Goal: Transaction & Acquisition: Register for event/course

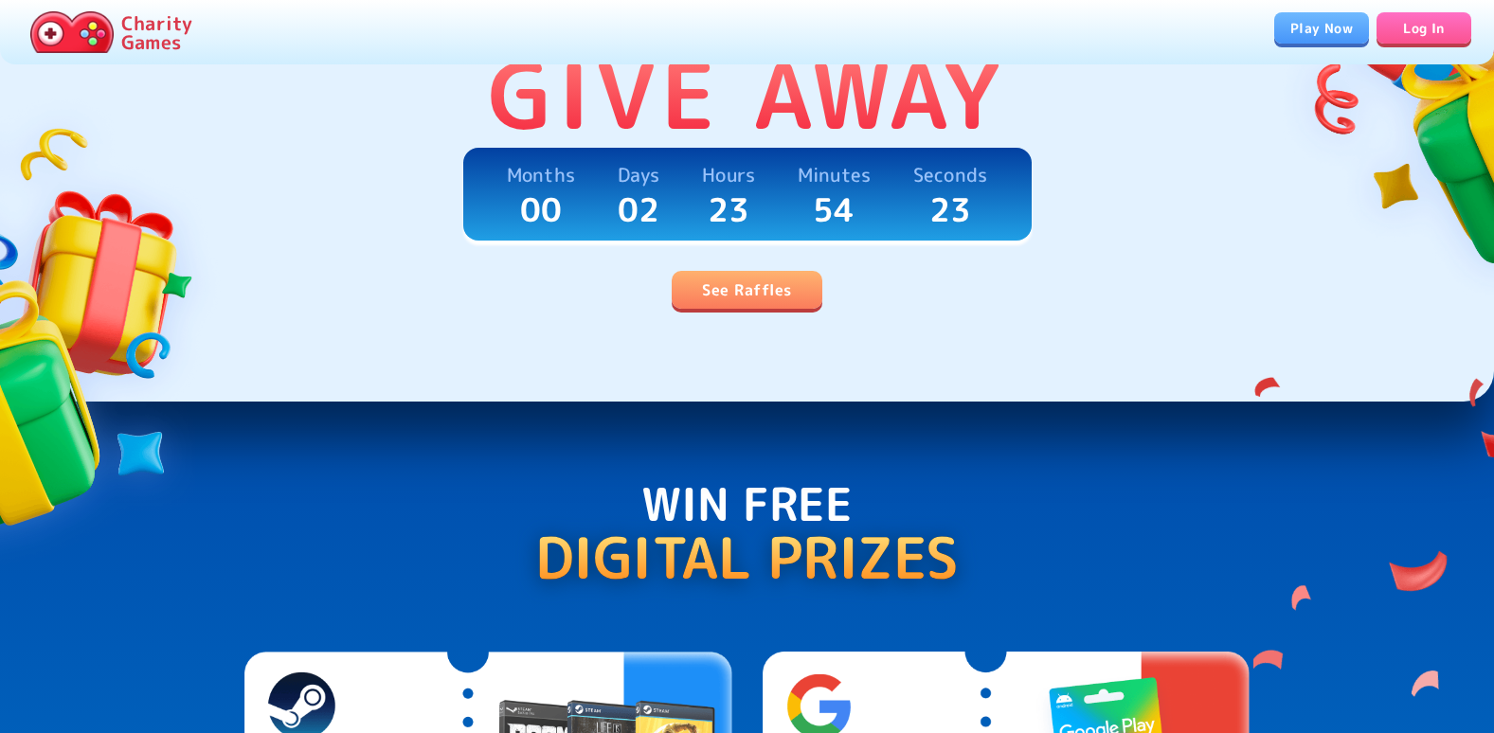
scroll to position [569, 0]
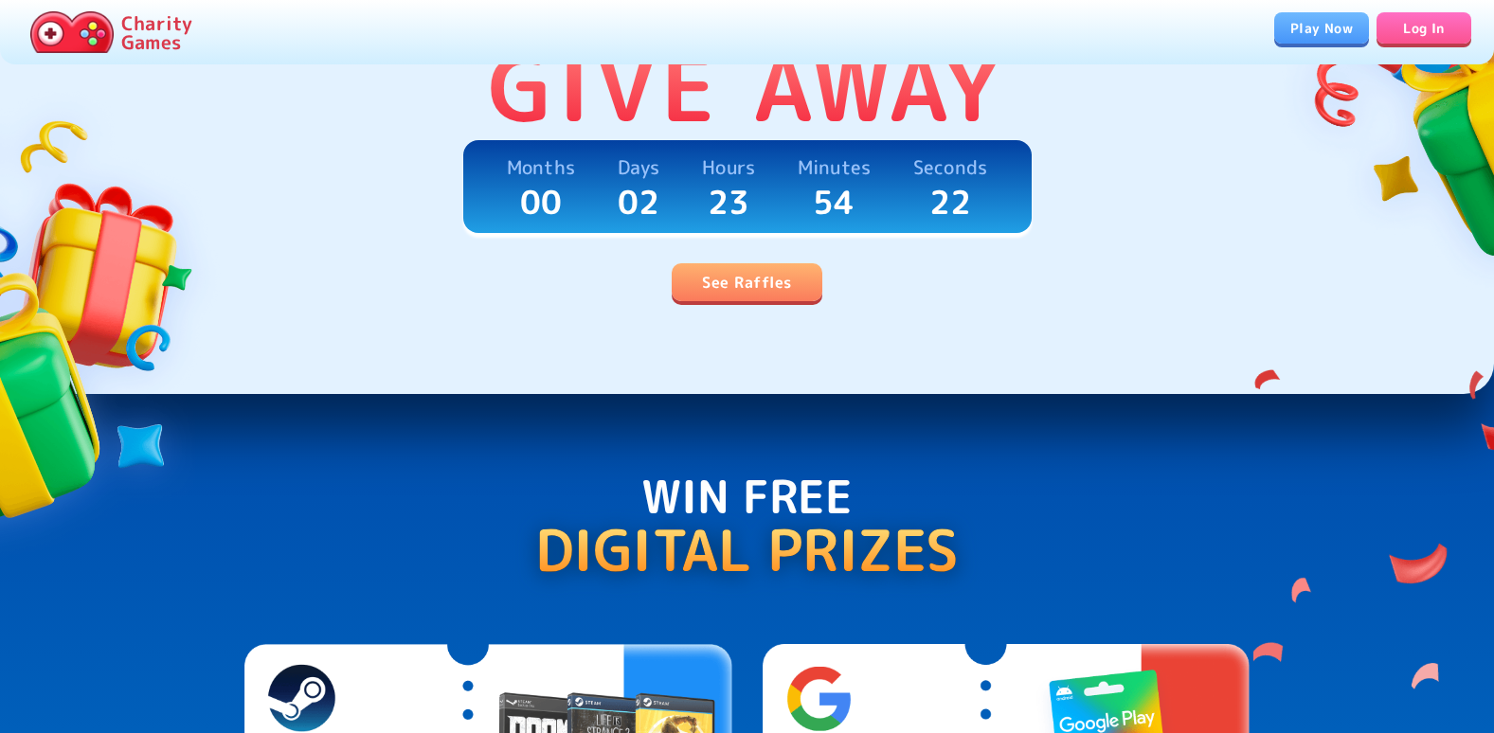
click at [737, 305] on div "Give Away Months 00 Days 02 Hours 23 Minutes 54 Seconds 22 See Raffles" at bounding box center [747, 153] width 1494 height 481
click at [737, 294] on link "See Raffles" at bounding box center [747, 282] width 150 height 38
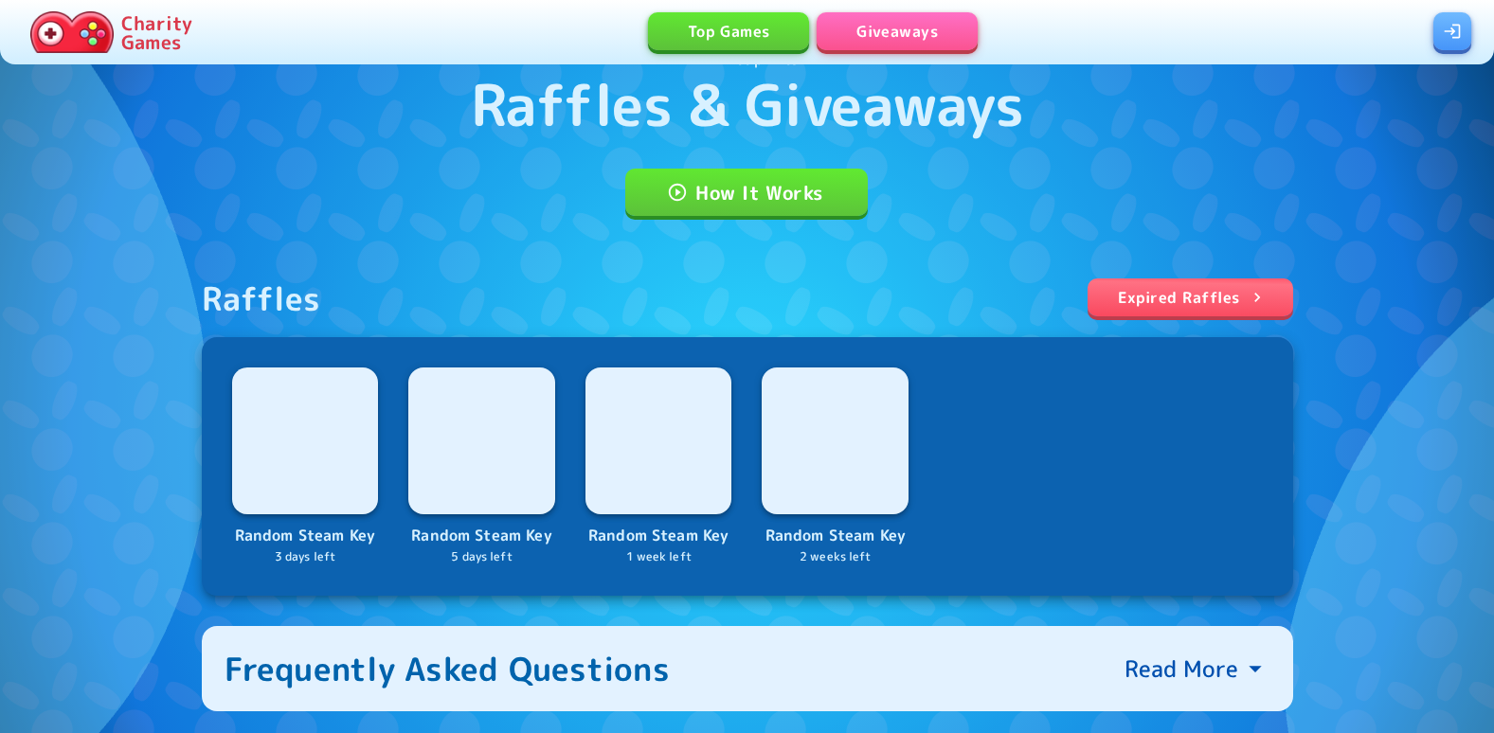
scroll to position [190, 0]
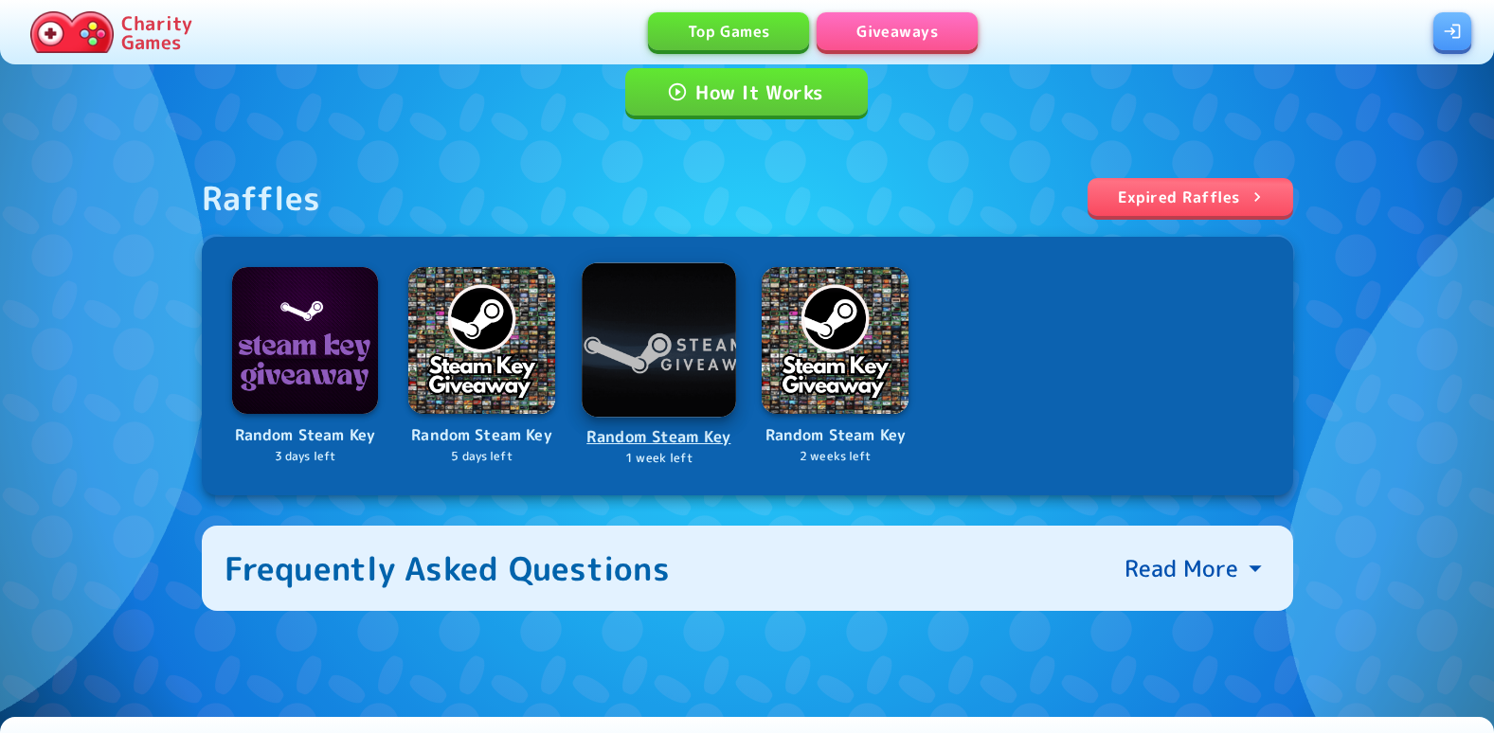
click at [624, 380] on img at bounding box center [659, 339] width 154 height 154
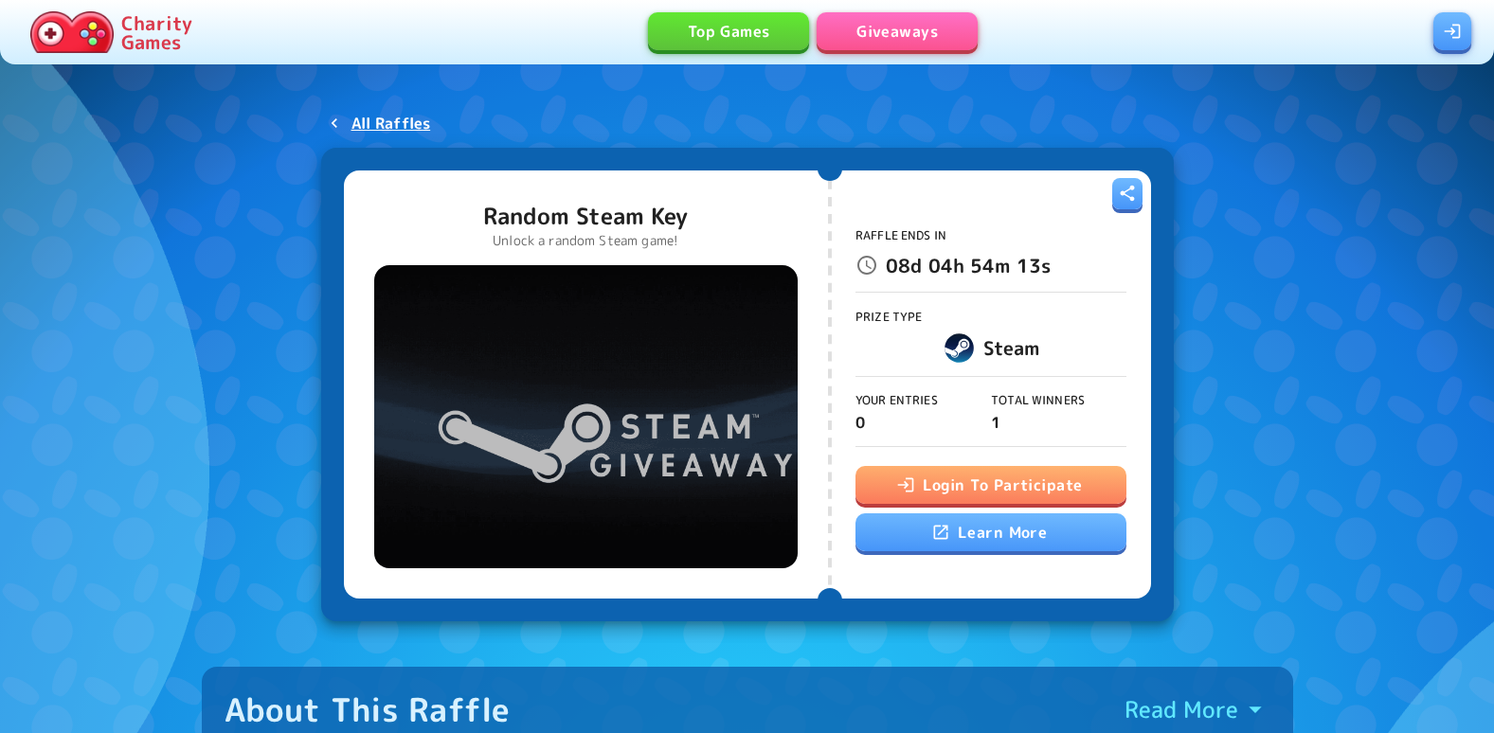
click at [1007, 479] on button "Login To Participate" at bounding box center [991, 485] width 271 height 38
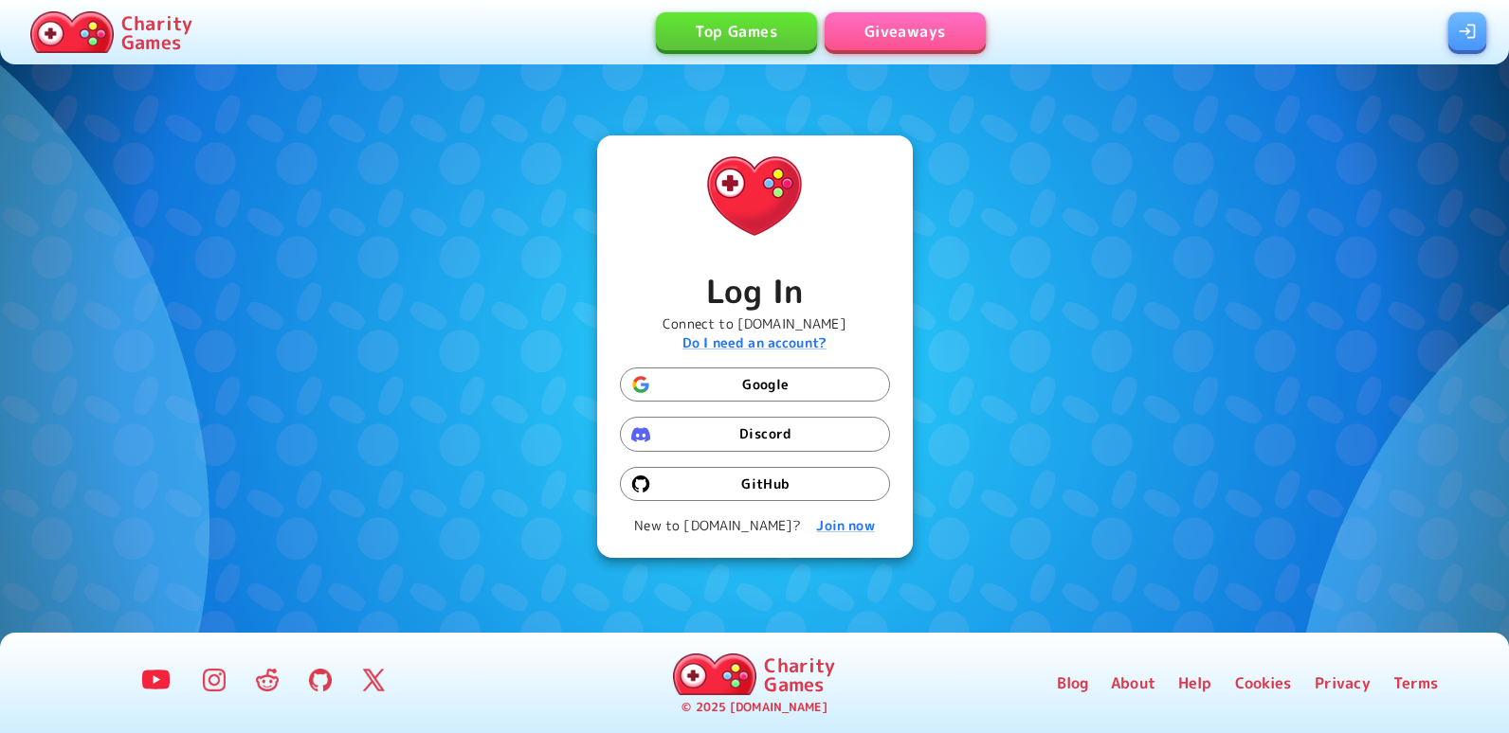
click at [784, 381] on button "Google" at bounding box center [755, 385] width 270 height 35
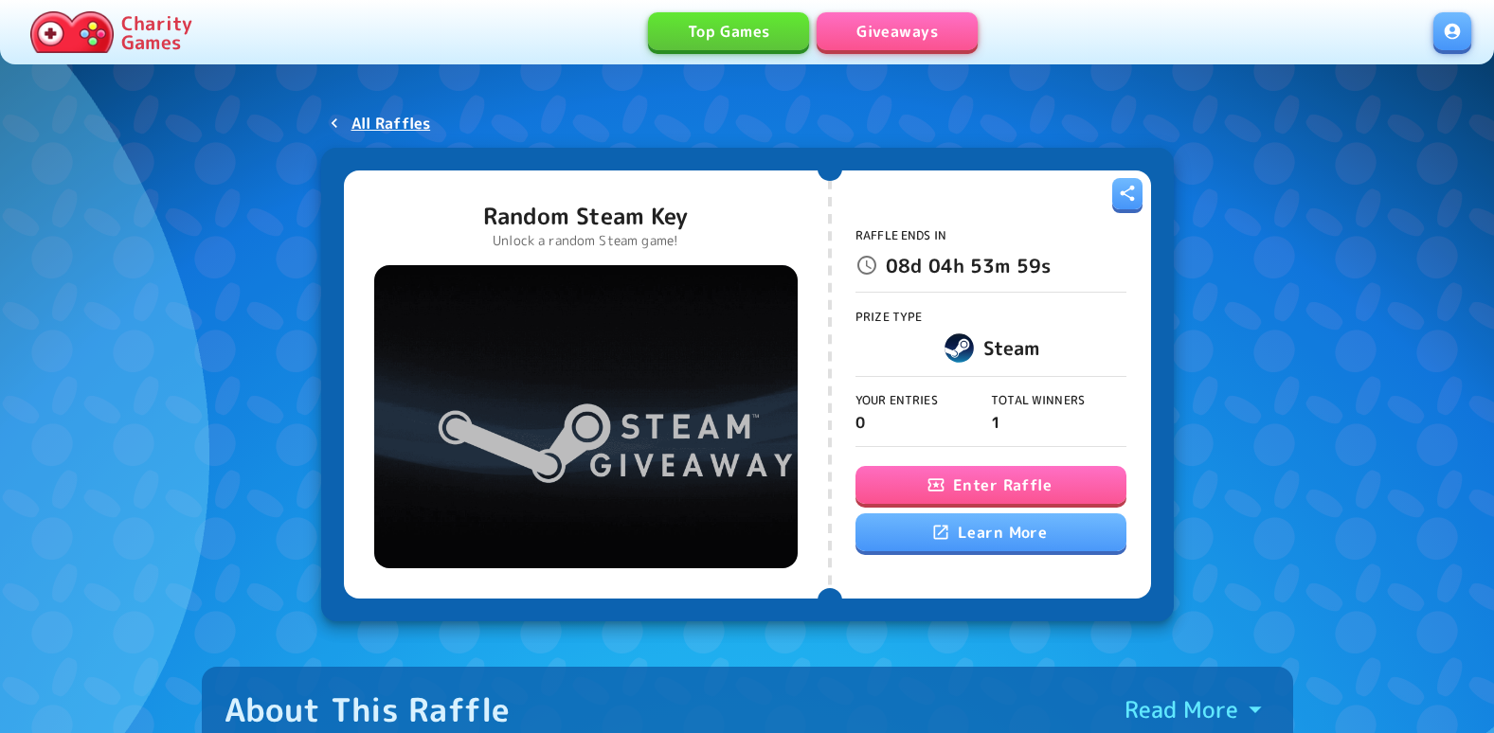
click at [1009, 481] on button "Enter Raffle" at bounding box center [991, 485] width 271 height 38
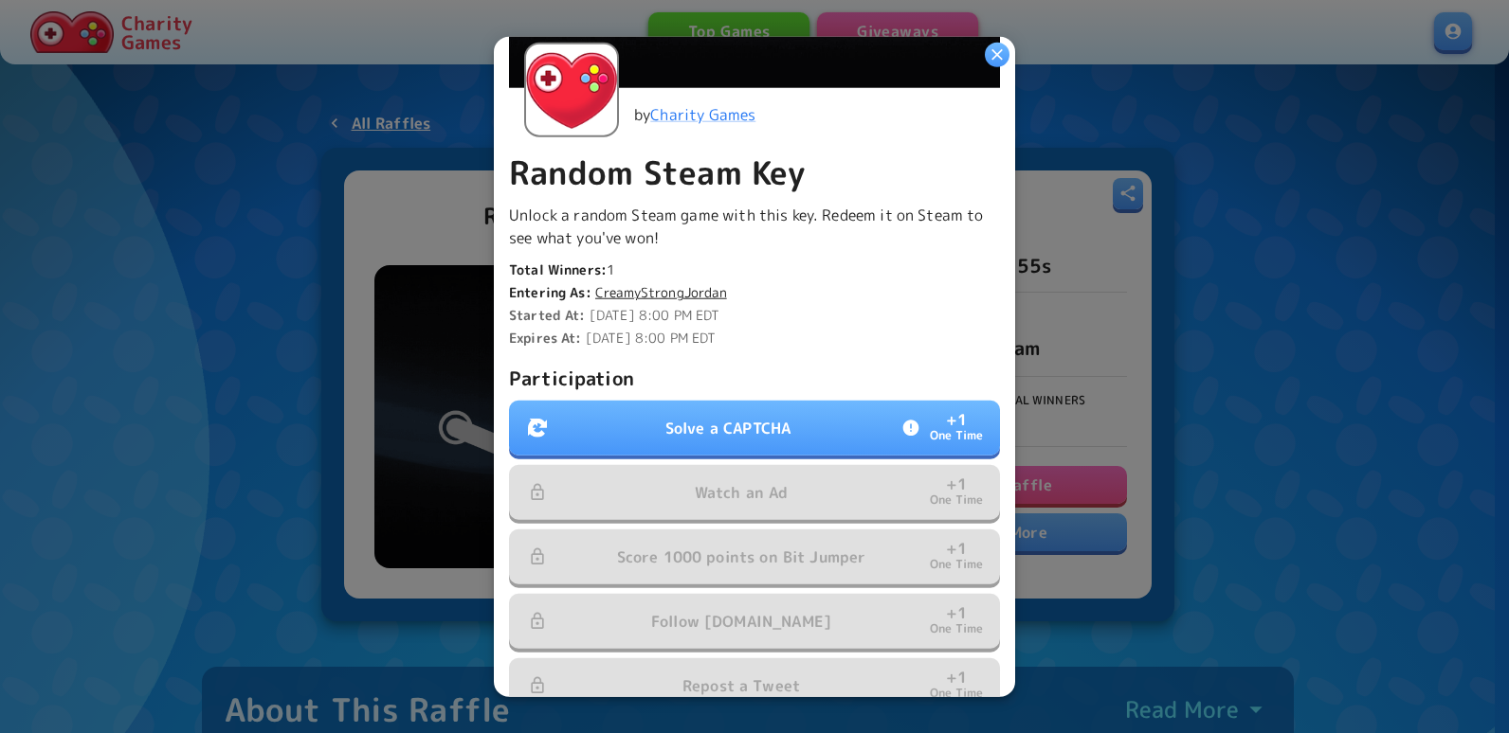
scroll to position [379, 0]
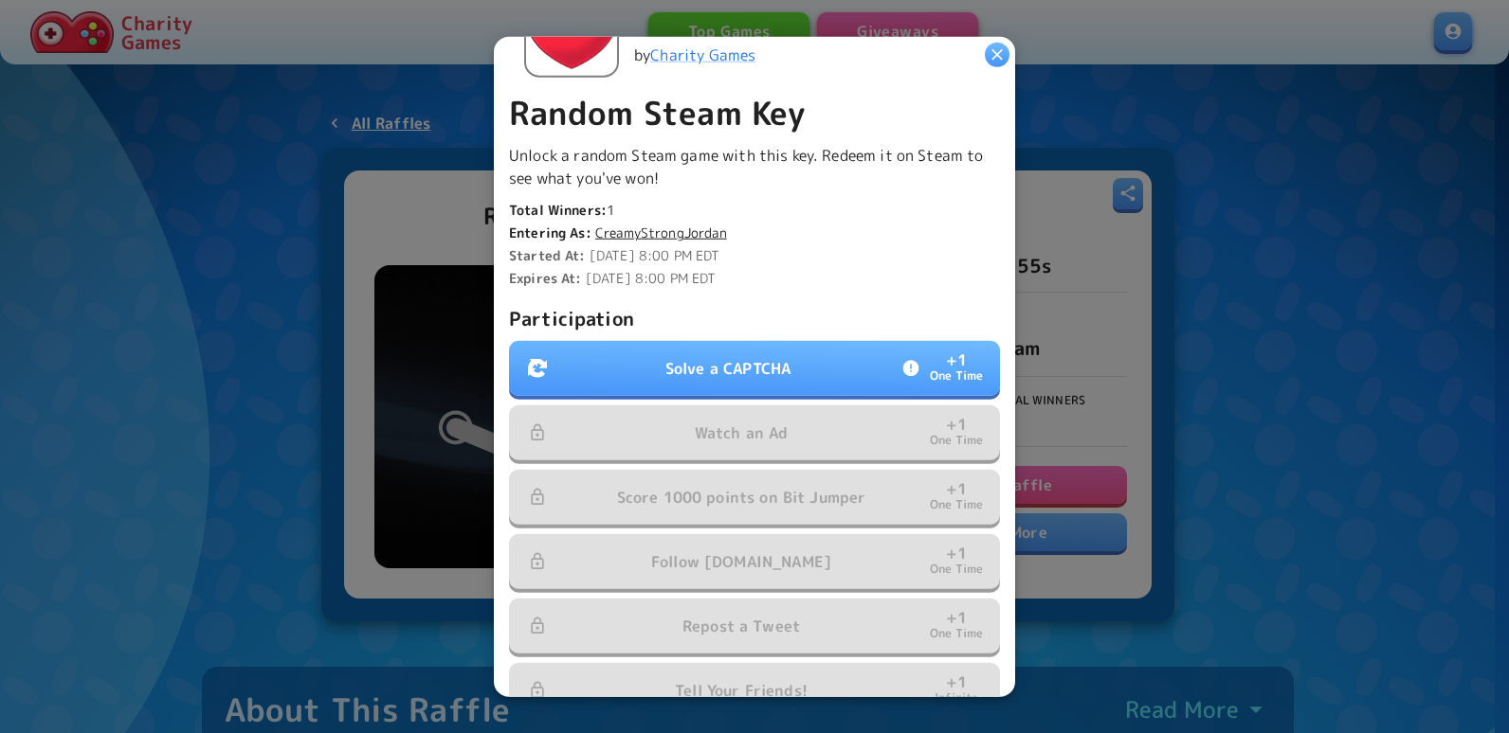
click at [823, 376] on button "Solve a CAPTCHA + 1 One Time" at bounding box center [754, 368] width 491 height 55
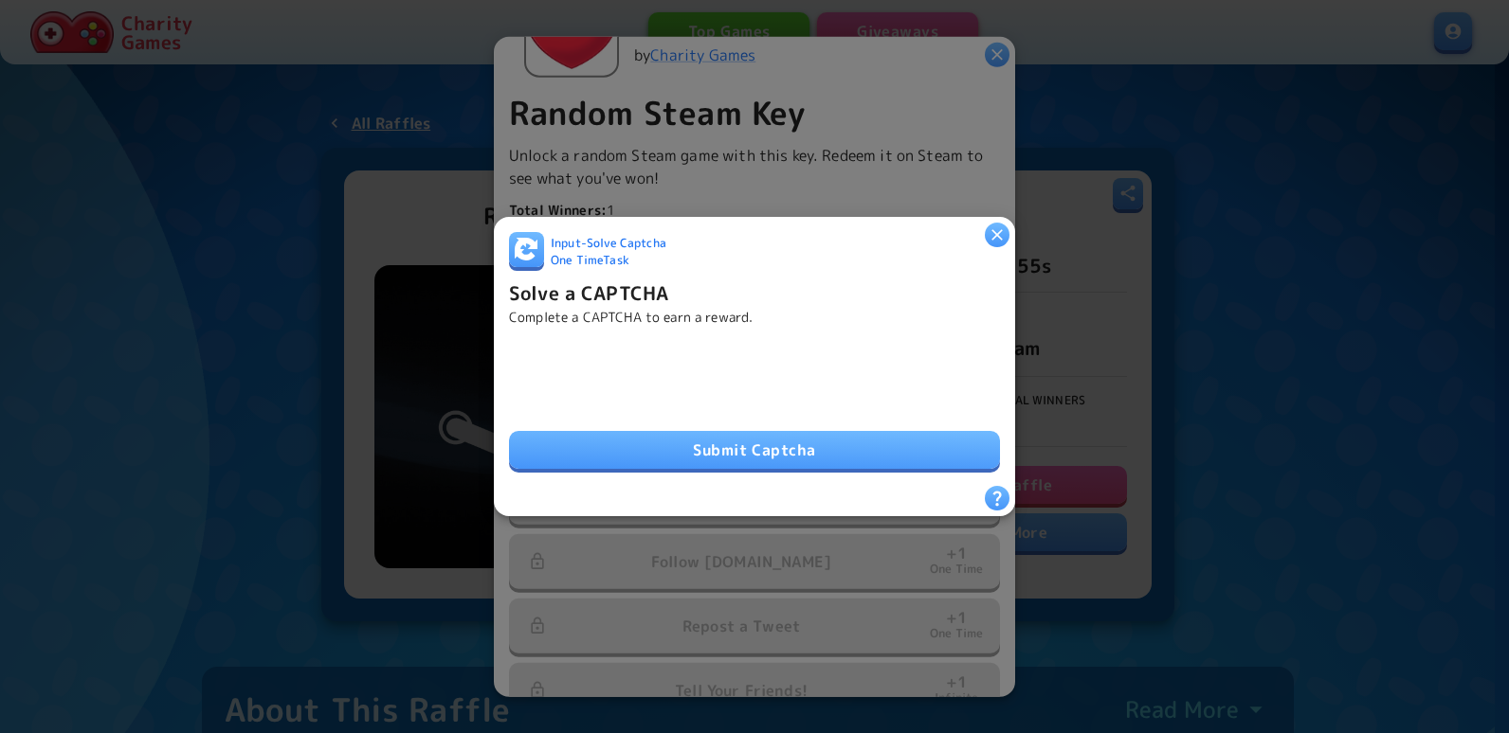
click at [704, 440] on button "Submit Captcha" at bounding box center [754, 450] width 491 height 38
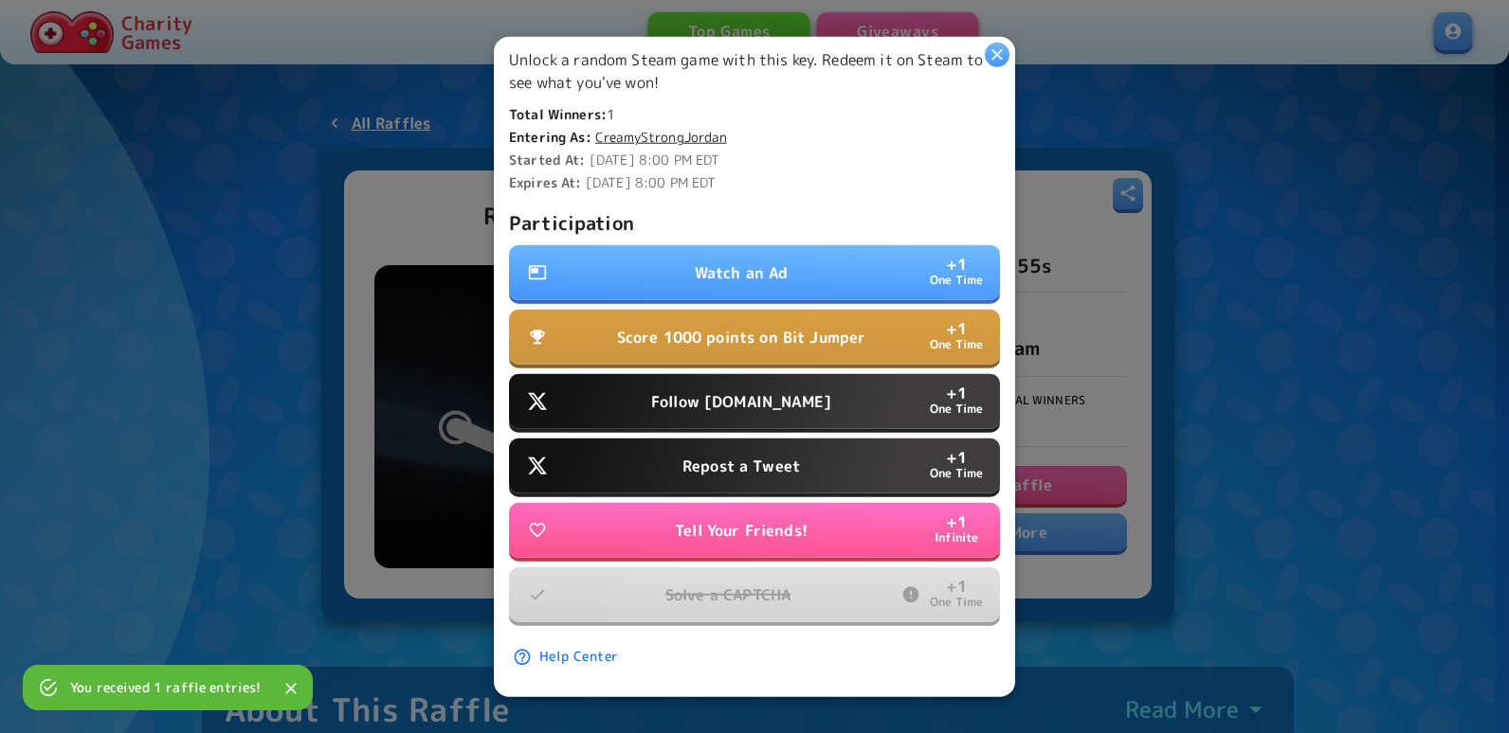
scroll to position [481, 0]
click at [868, 503] on button "Tell Your Friends! + 1 Infinite" at bounding box center [754, 530] width 491 height 55
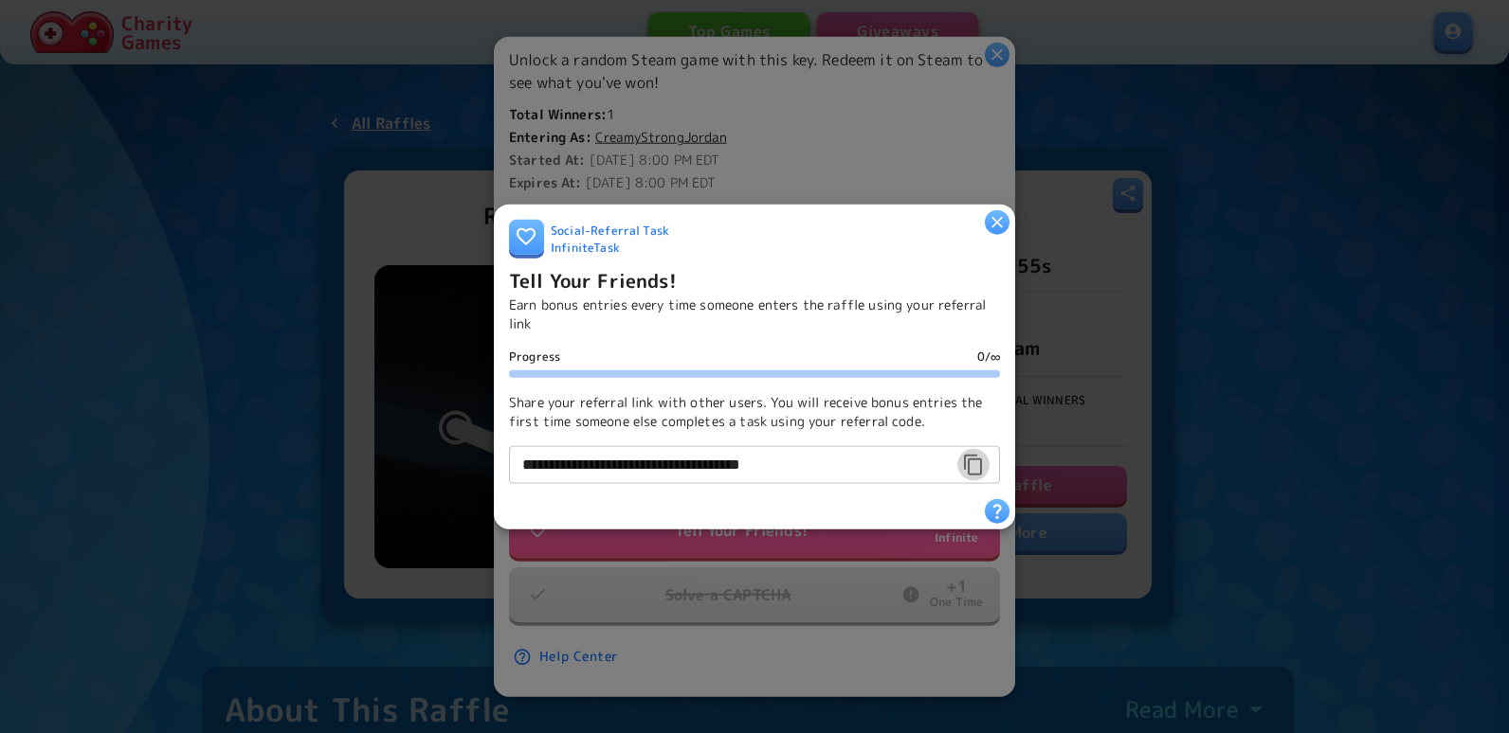
click at [957, 455] on button "button" at bounding box center [973, 464] width 32 height 32
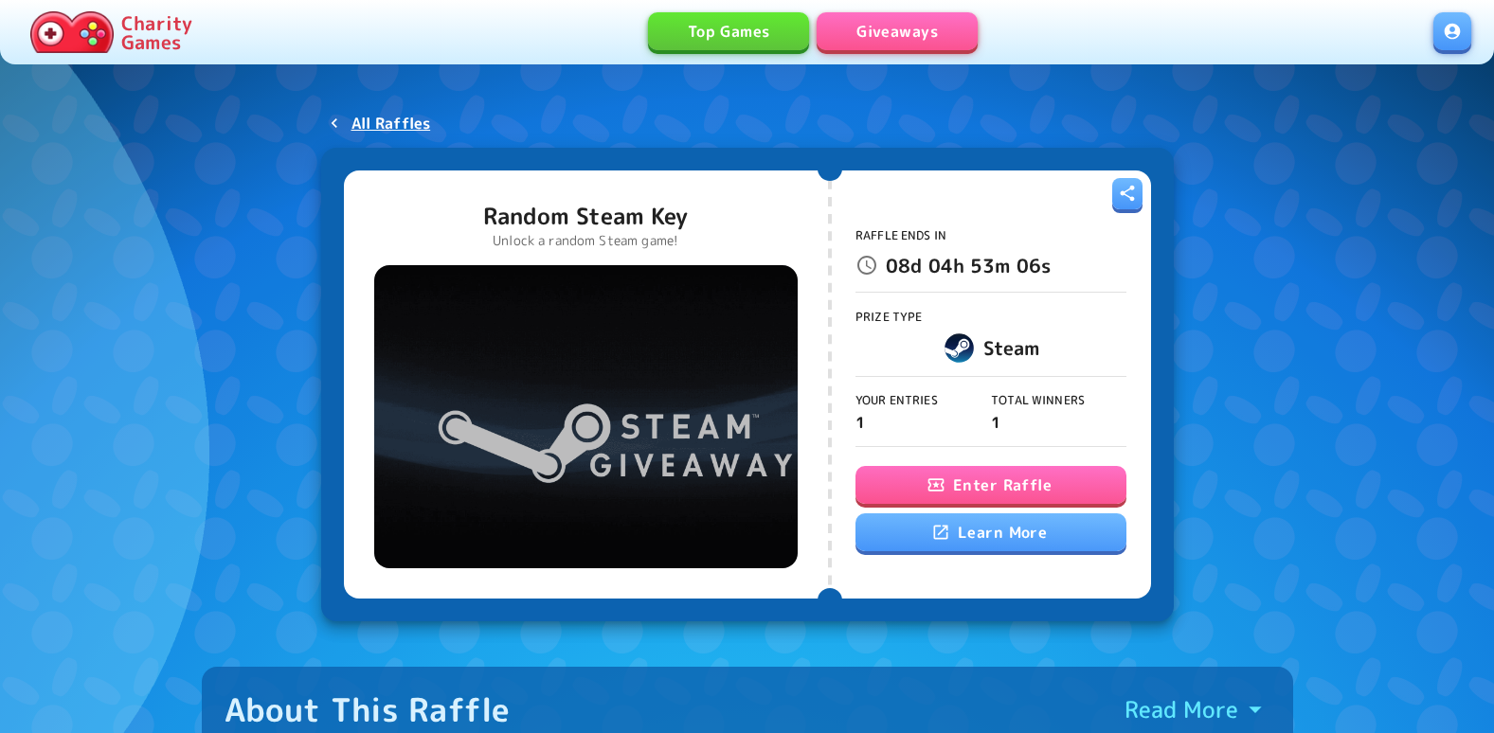
click at [1058, 485] on button "Enter Raffle" at bounding box center [991, 485] width 271 height 38
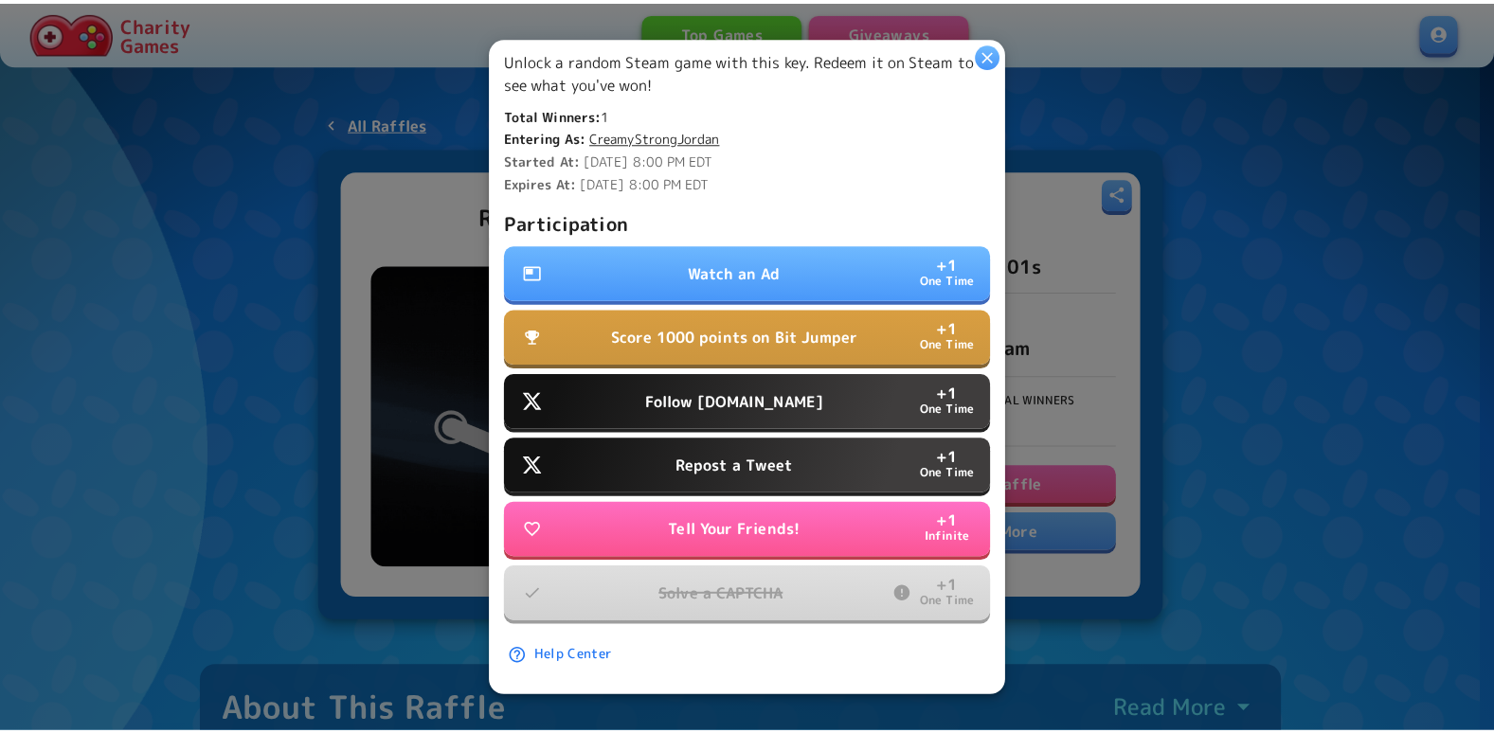
scroll to position [481, 0]
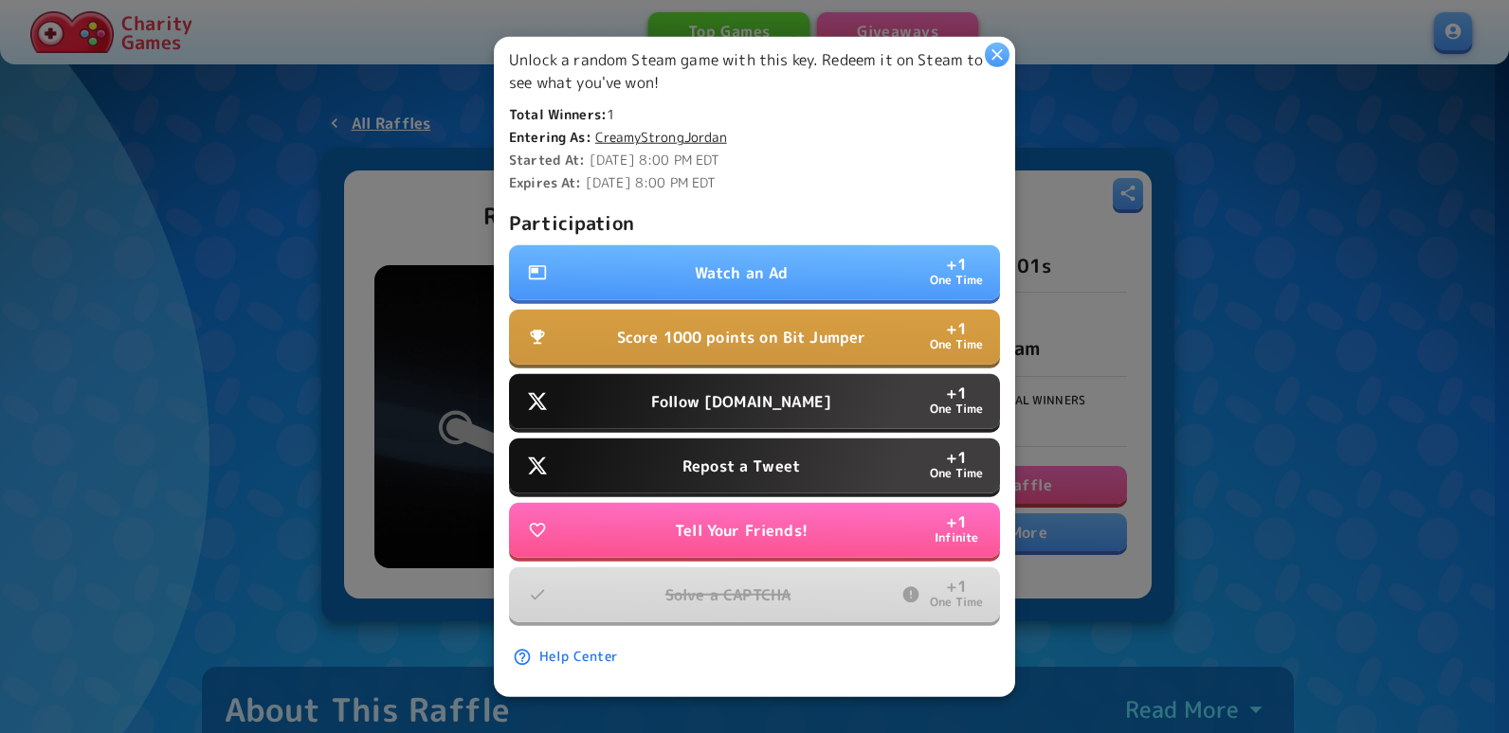
click at [803, 335] on button "Score 1000 points on Bit Jumper + 1 One Time" at bounding box center [754, 337] width 491 height 55
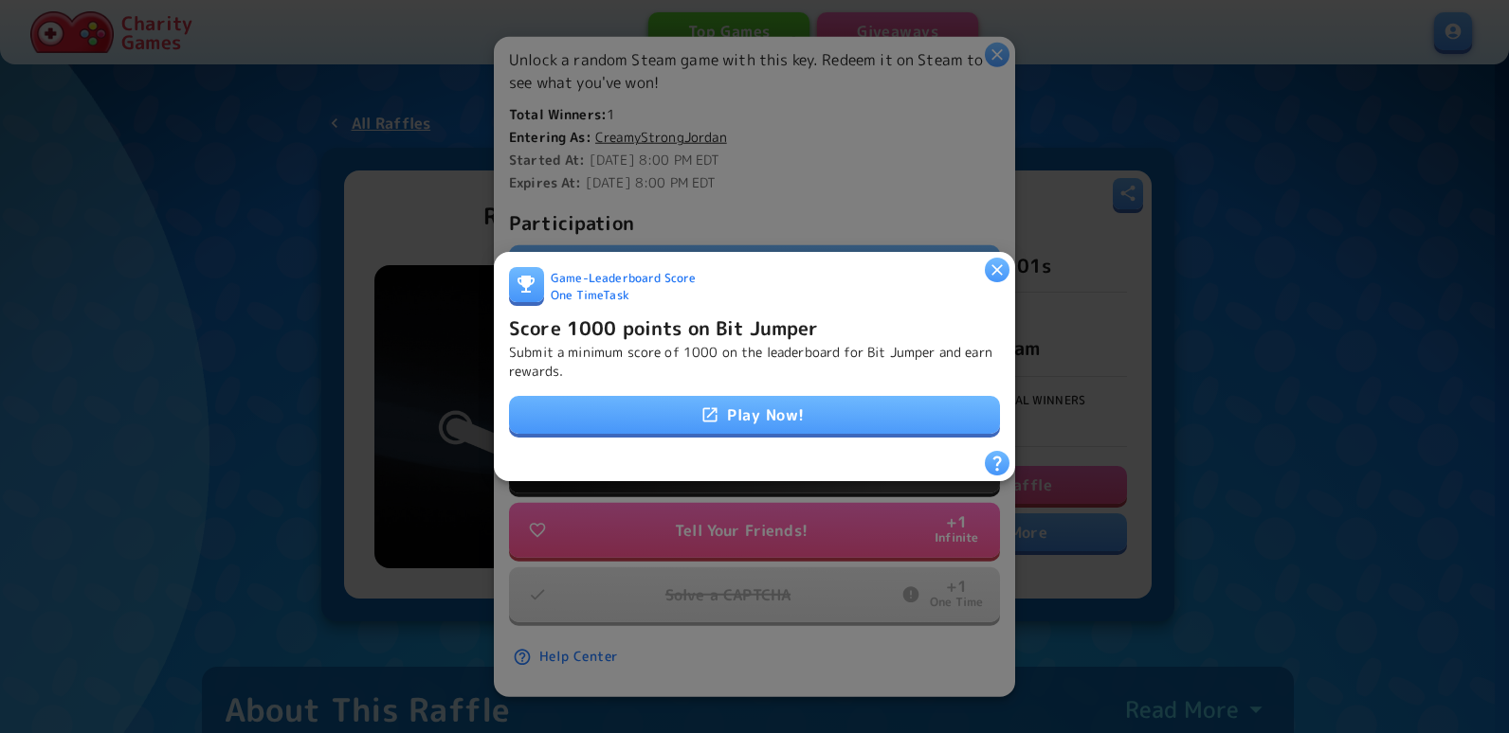
click at [854, 396] on link "Play Now!" at bounding box center [754, 415] width 491 height 38
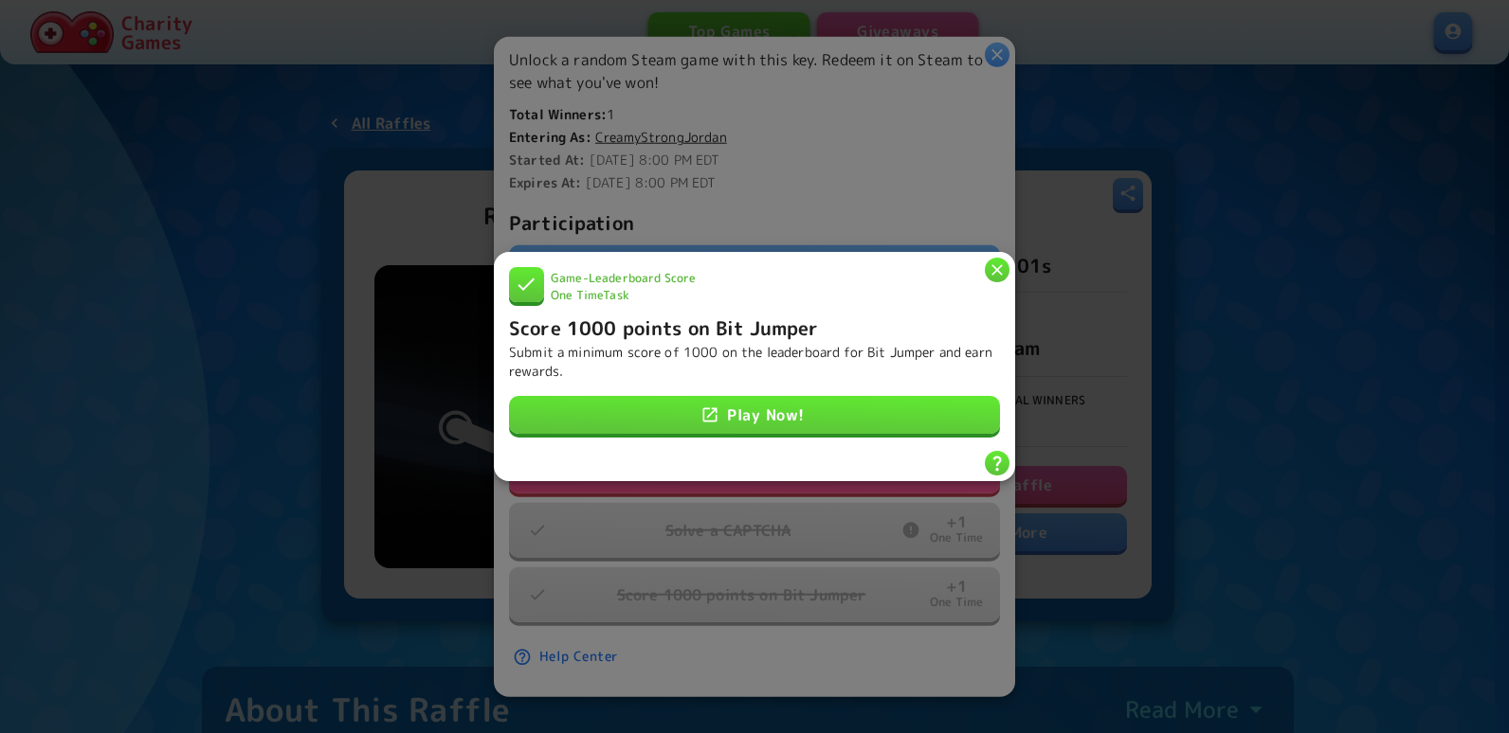
click at [1001, 262] on icon "button" at bounding box center [996, 270] width 19 height 19
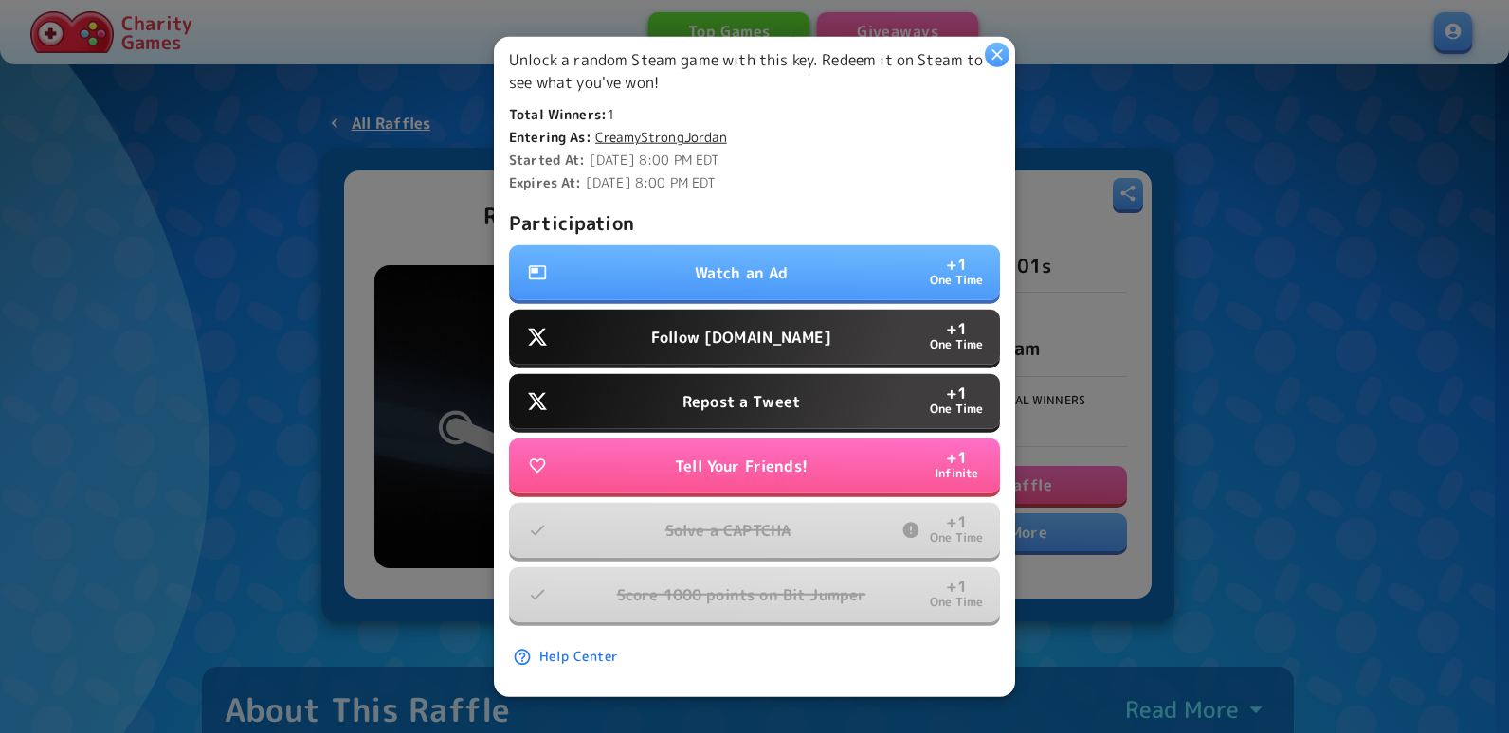
click at [845, 256] on button "Watch an Ad + 1 One Time" at bounding box center [754, 272] width 491 height 55
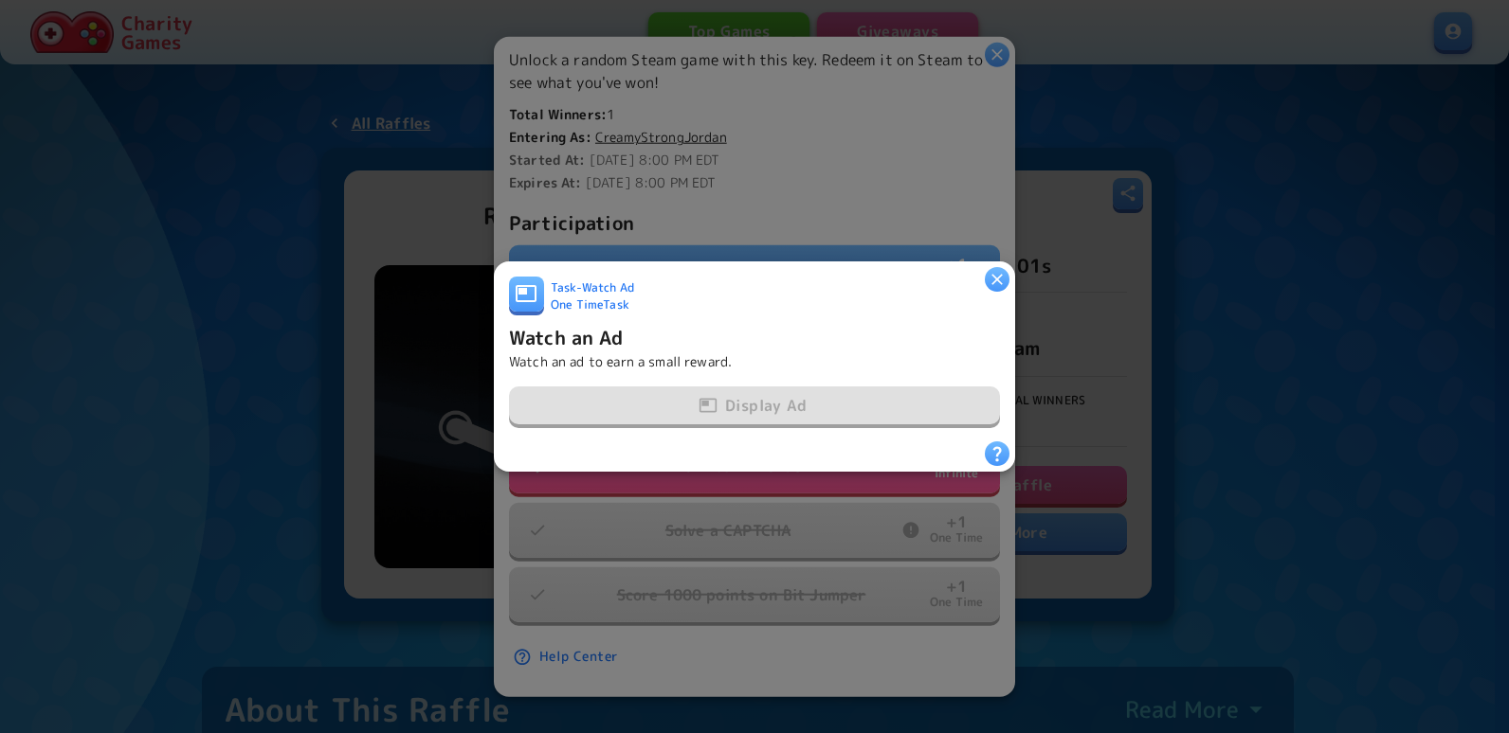
click at [842, 403] on div "Display Ad" at bounding box center [754, 407] width 491 height 40
click at [1013, 277] on div "Task - Watch Ad One Time Task Watch an Ad Watch an ad to earn a small reward. D…" at bounding box center [754, 366] width 1509 height 733
drag, startPoint x: 1013, startPoint y: 277, endPoint x: 986, endPoint y: 275, distance: 27.5
click at [986, 275] on button "button" at bounding box center [997, 279] width 25 height 25
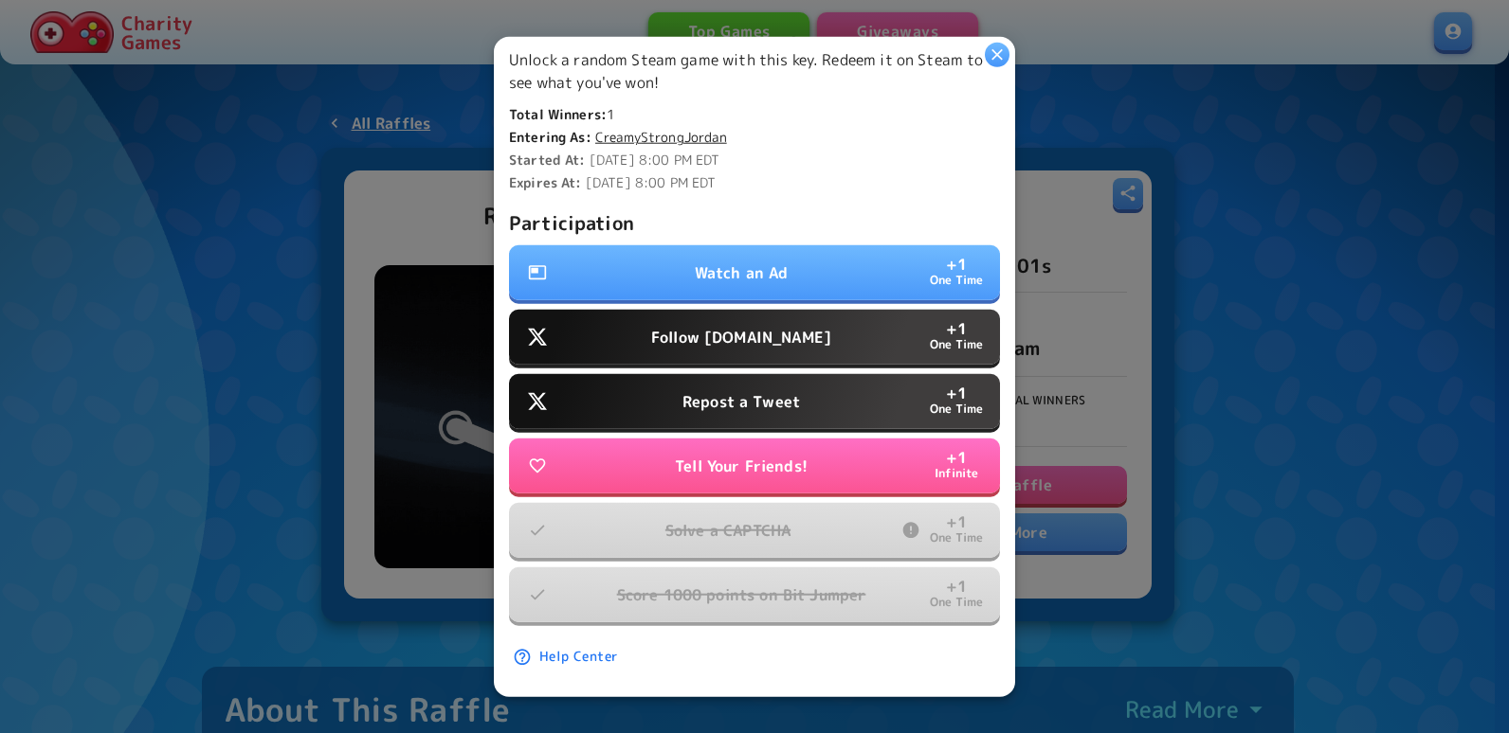
click at [1004, 58] on icon "button" at bounding box center [996, 54] width 19 height 19
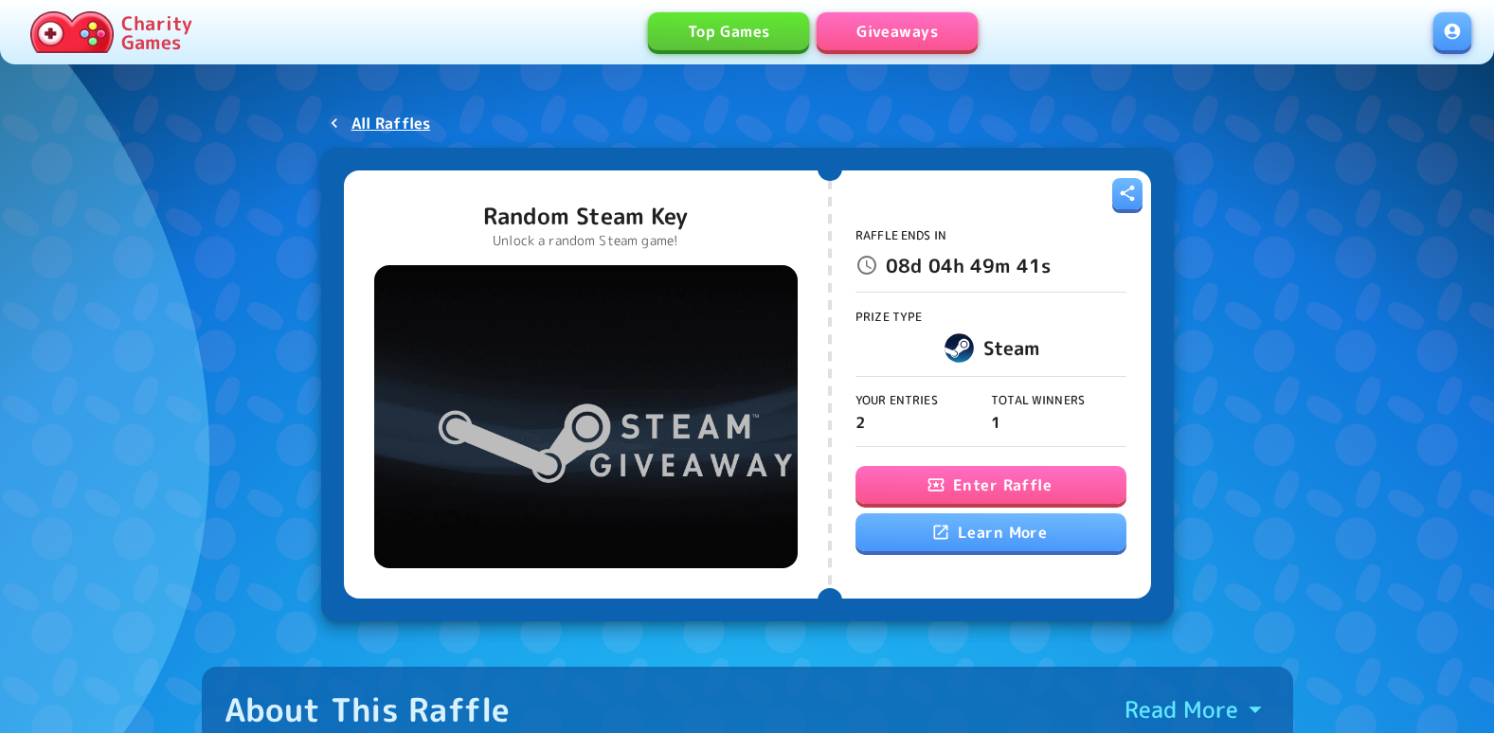
click at [940, 537] on icon at bounding box center [940, 532] width 19 height 19
click at [388, 135] on link "All Raffles" at bounding box center [380, 123] width 118 height 34
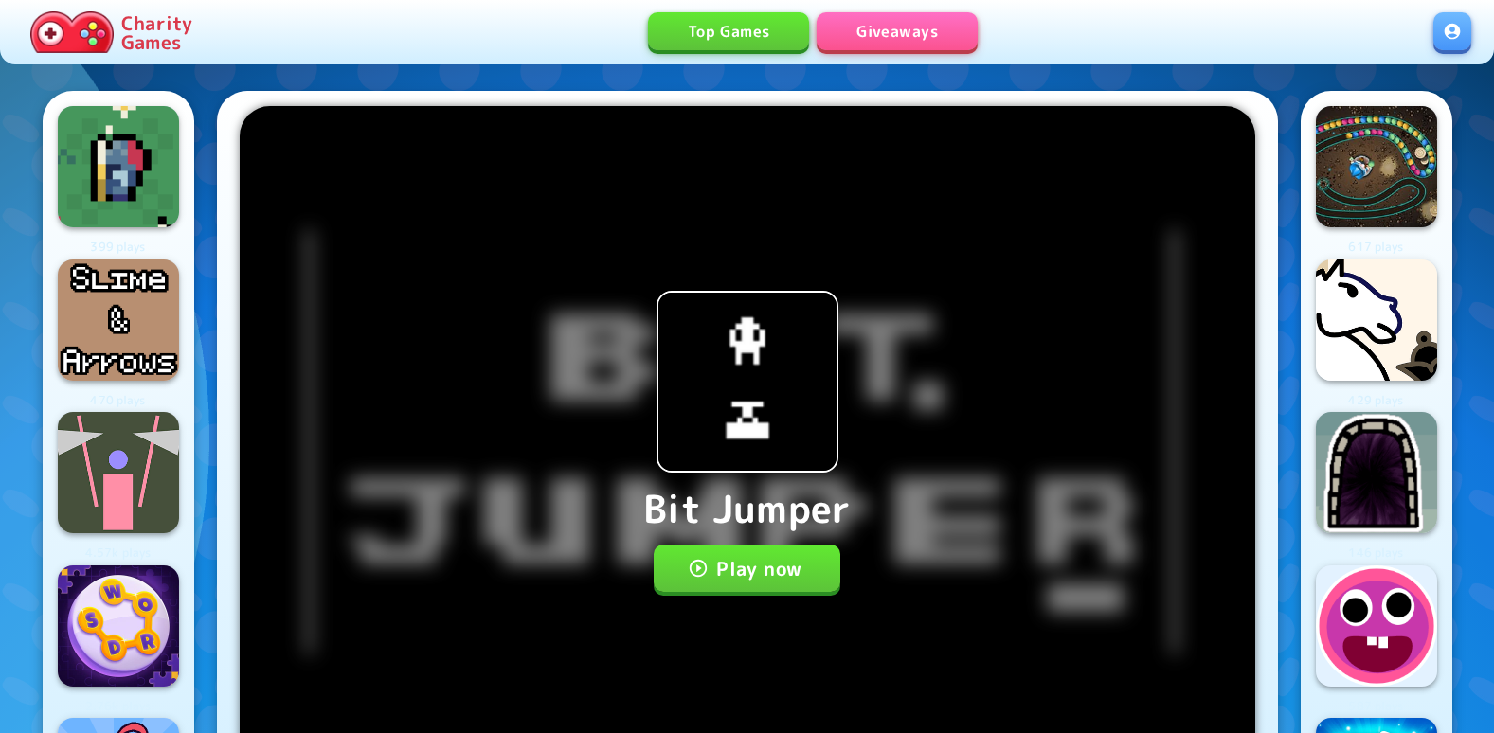
click at [739, 560] on button "Play now" at bounding box center [747, 568] width 187 height 47
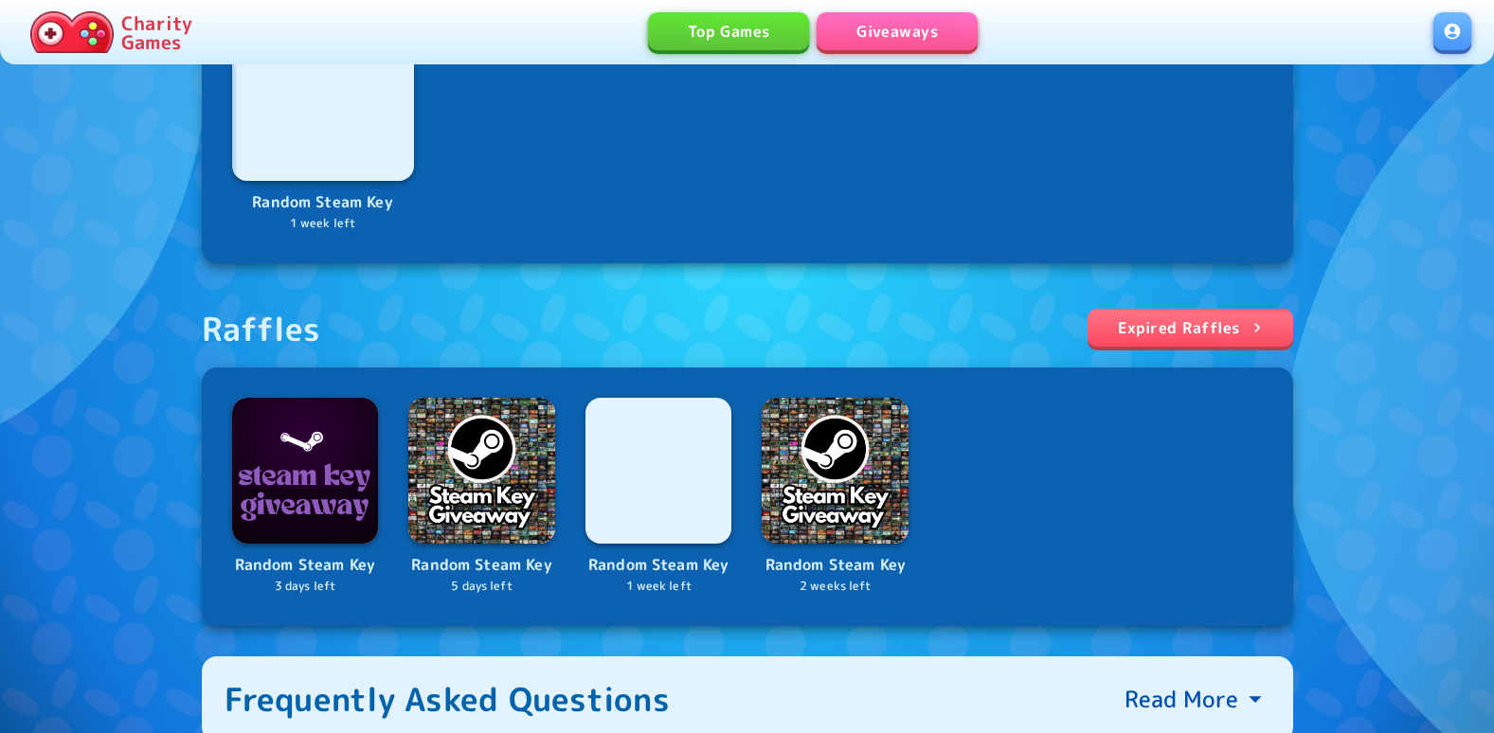
scroll to position [474, 0]
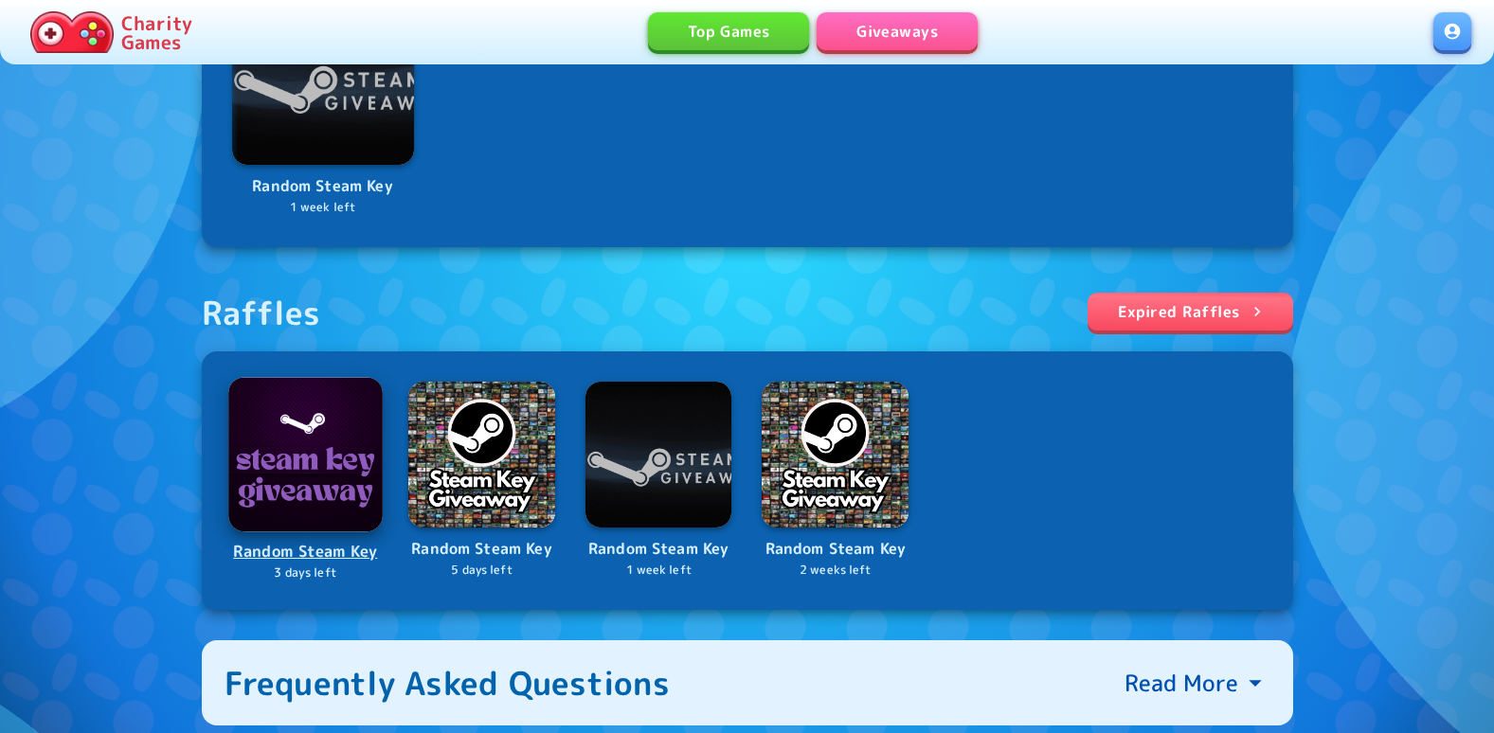
click at [354, 476] on img at bounding box center [305, 454] width 154 height 154
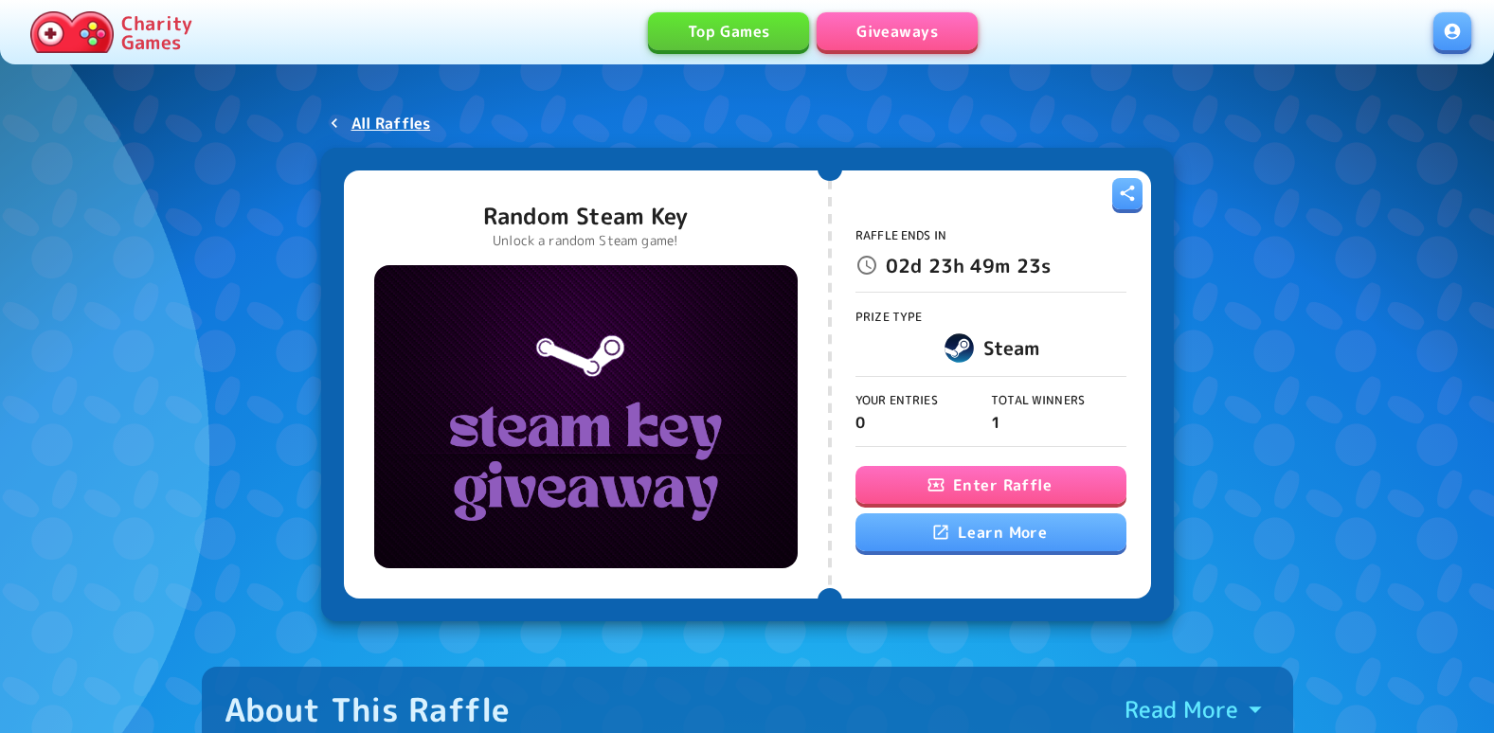
click at [1012, 471] on button "Enter Raffle" at bounding box center [991, 485] width 271 height 38
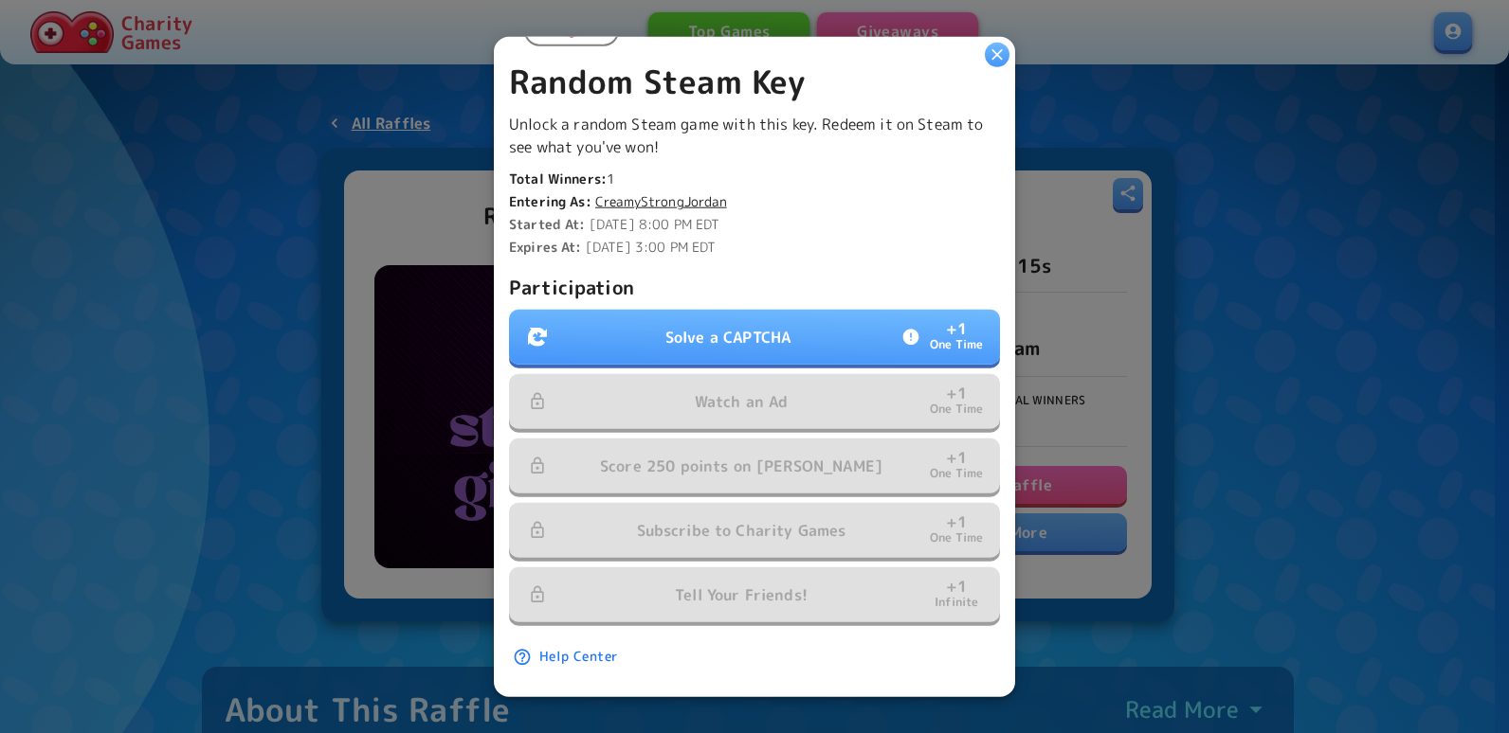
scroll to position [417, 0]
click at [735, 329] on p "Solve a CAPTCHA" at bounding box center [727, 337] width 125 height 23
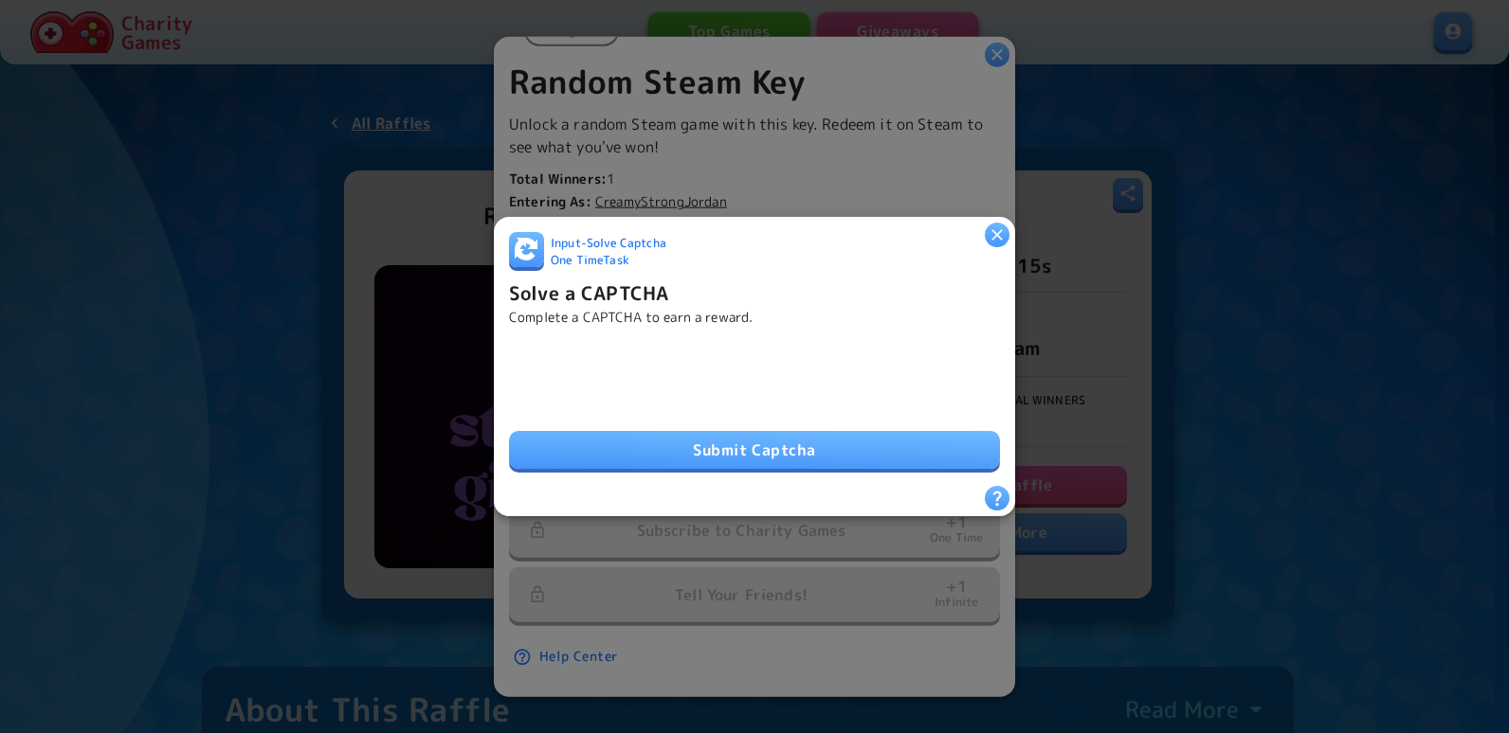
click at [693, 439] on button "Submit Captcha" at bounding box center [754, 450] width 491 height 38
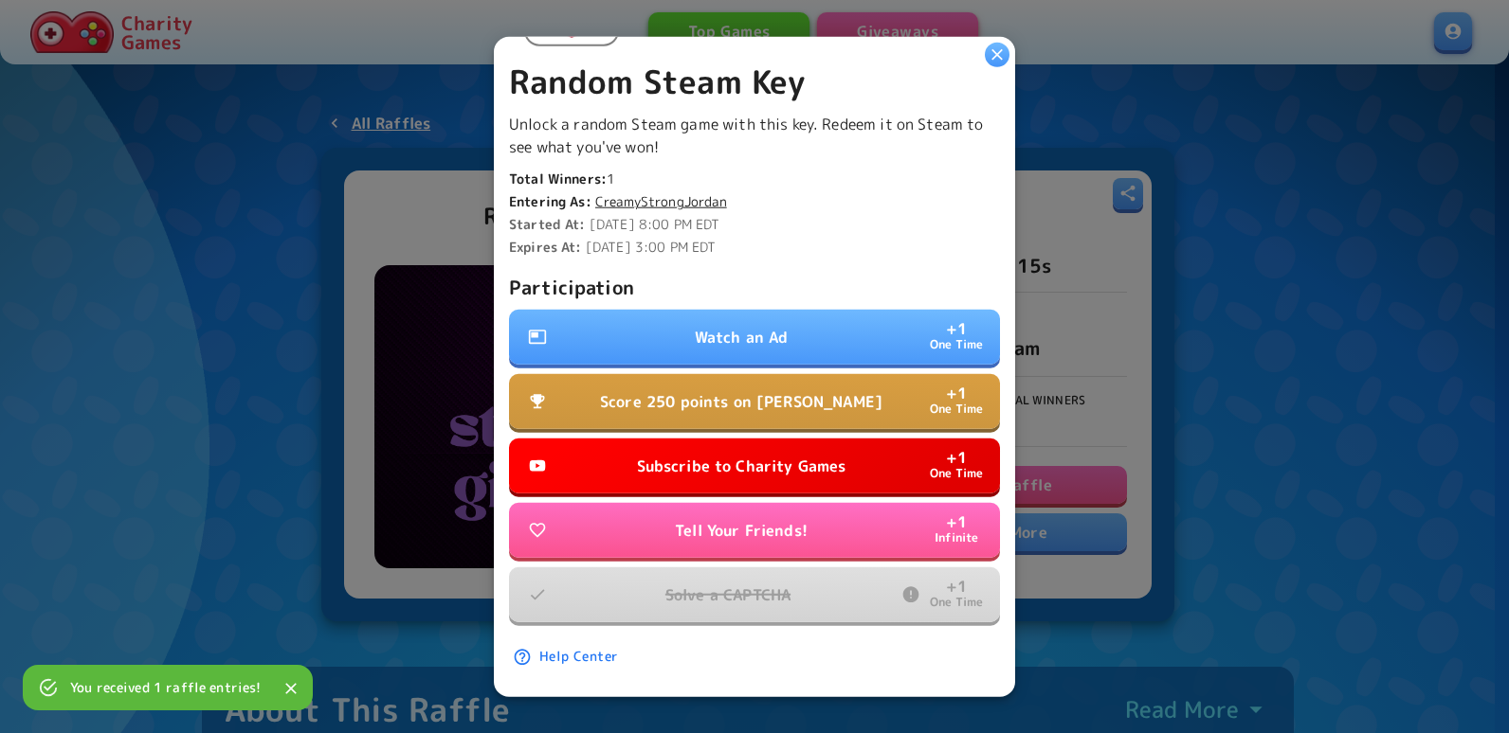
click at [847, 395] on p "Score 250 points on Dino Dash" at bounding box center [741, 401] width 282 height 23
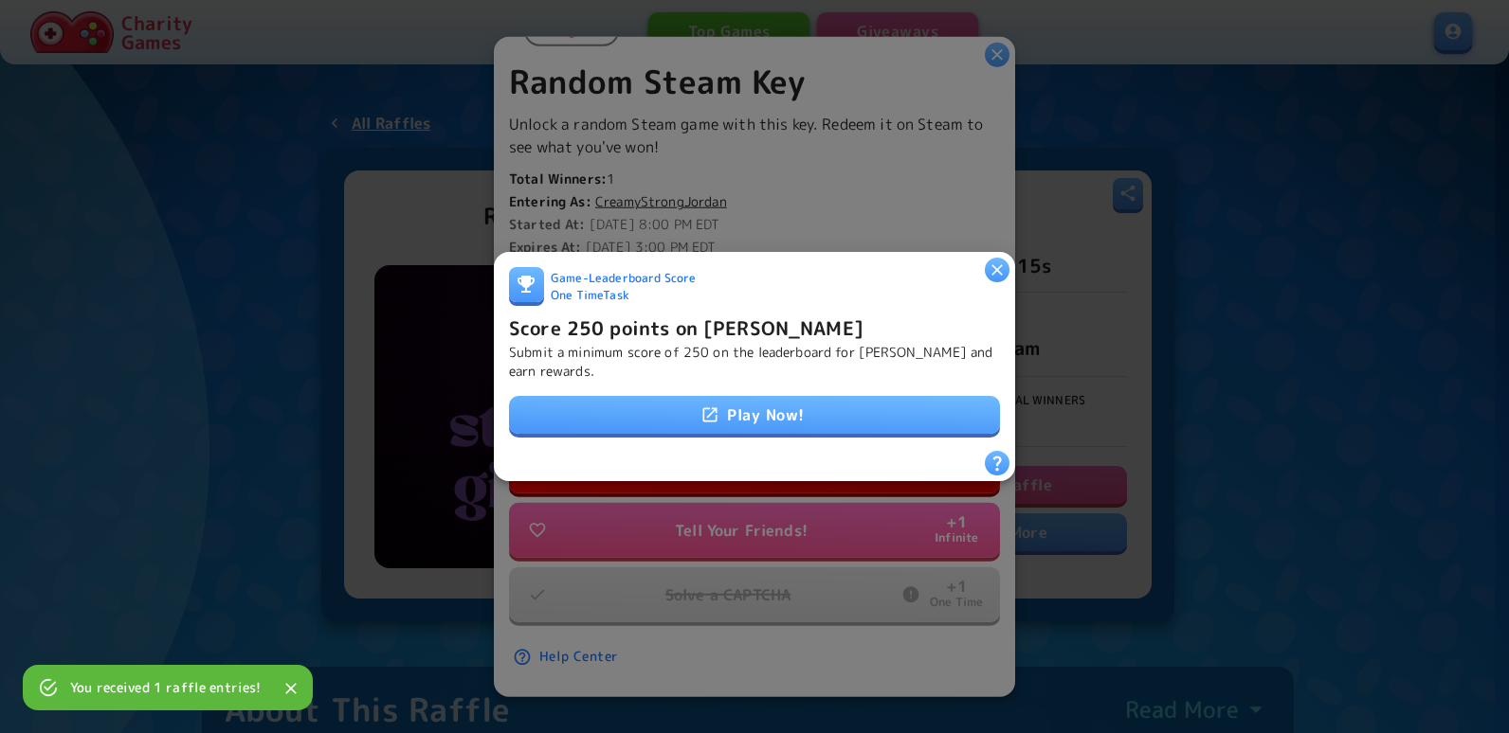
click at [848, 399] on link "Play Now!" at bounding box center [754, 415] width 491 height 38
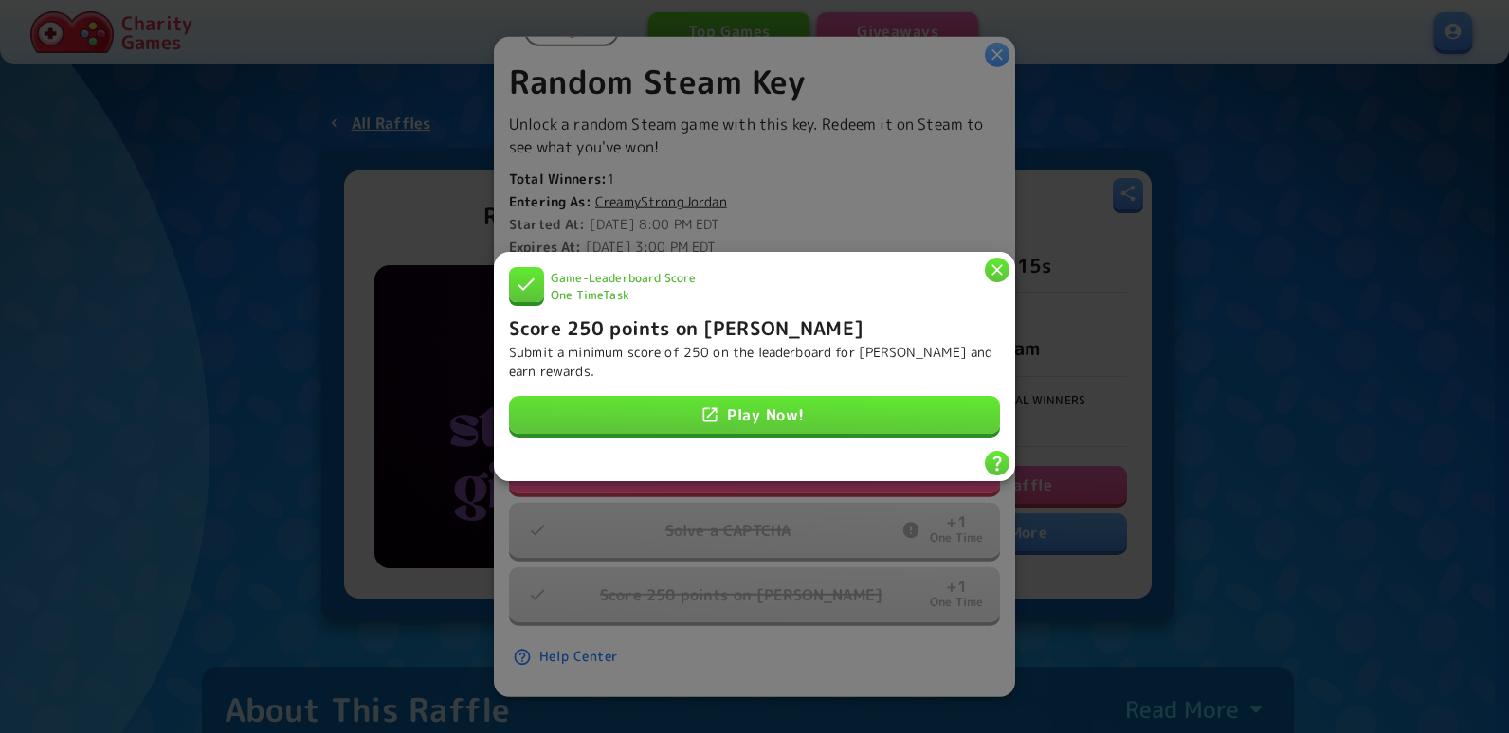
click at [1006, 263] on button "button" at bounding box center [997, 270] width 25 height 25
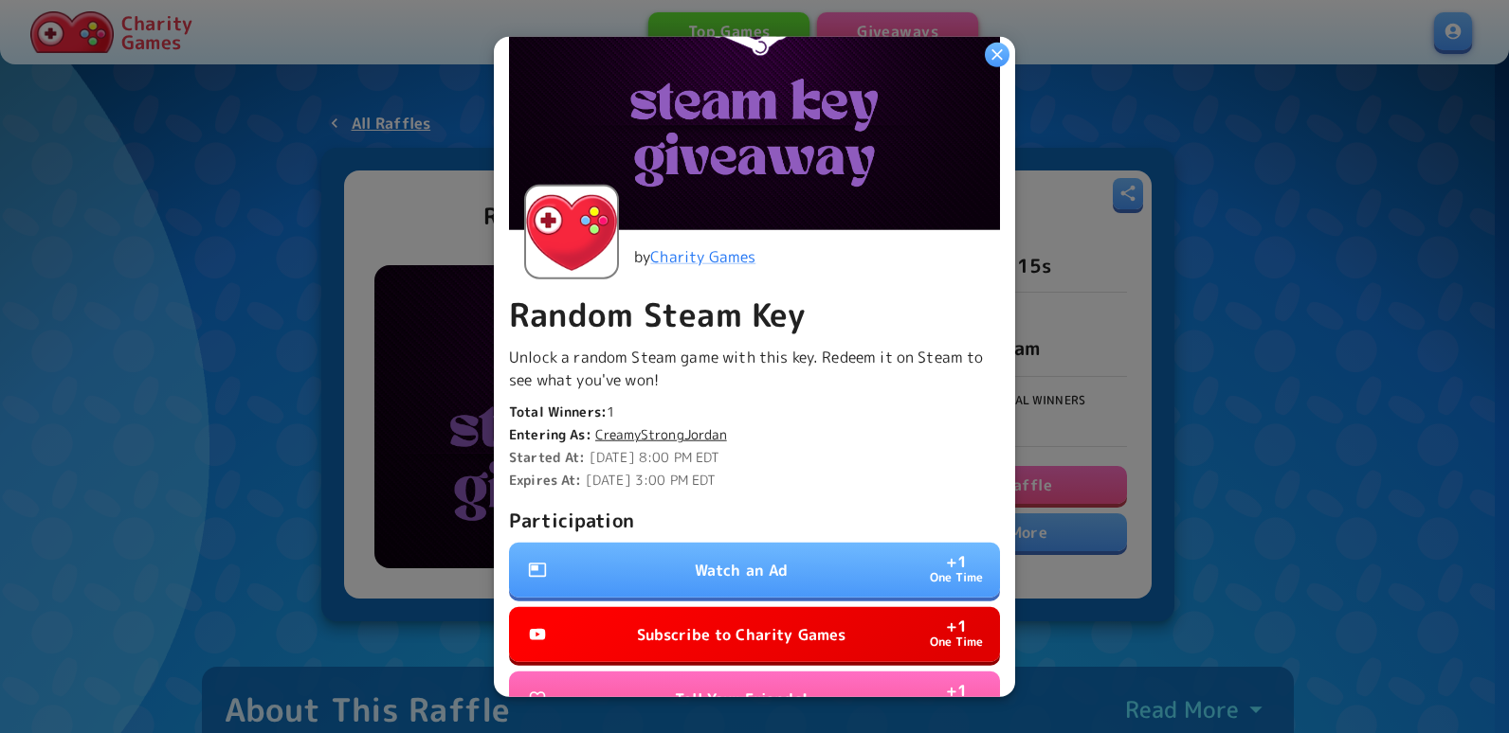
scroll to position [133, 0]
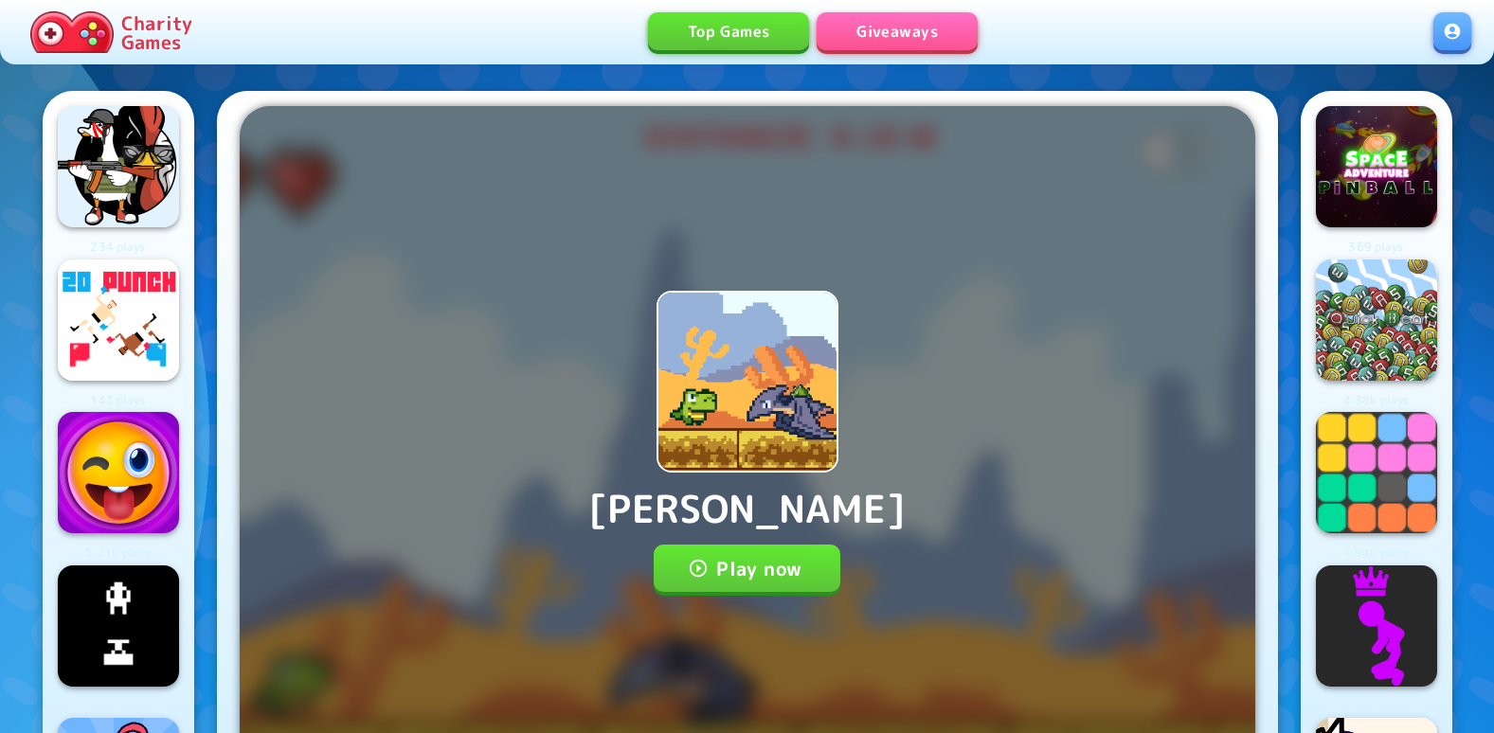
click at [821, 585] on button "Play now" at bounding box center [747, 568] width 187 height 47
